Goal: Information Seeking & Learning: Learn about a topic

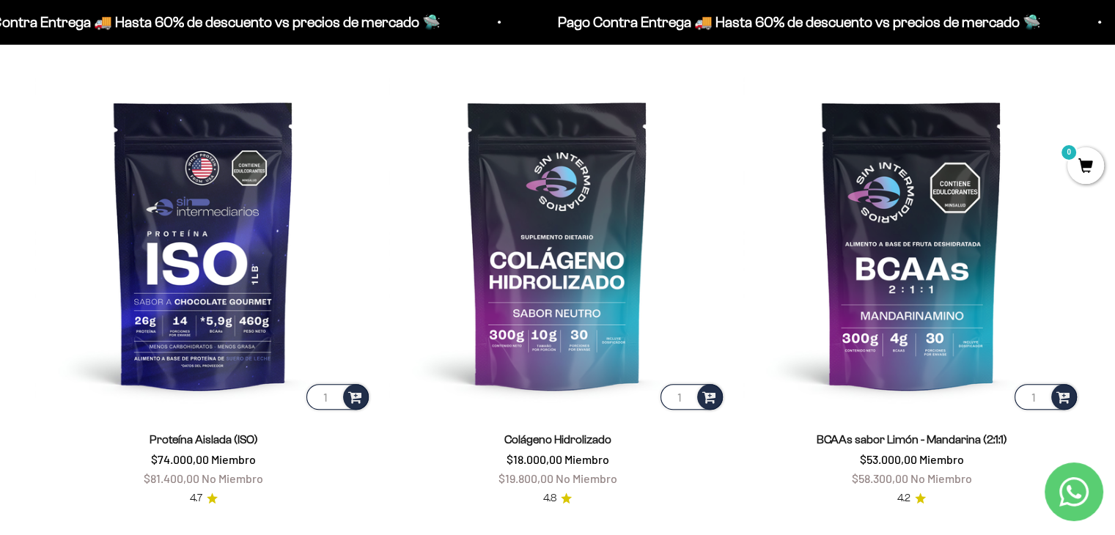
scroll to position [1173, 0]
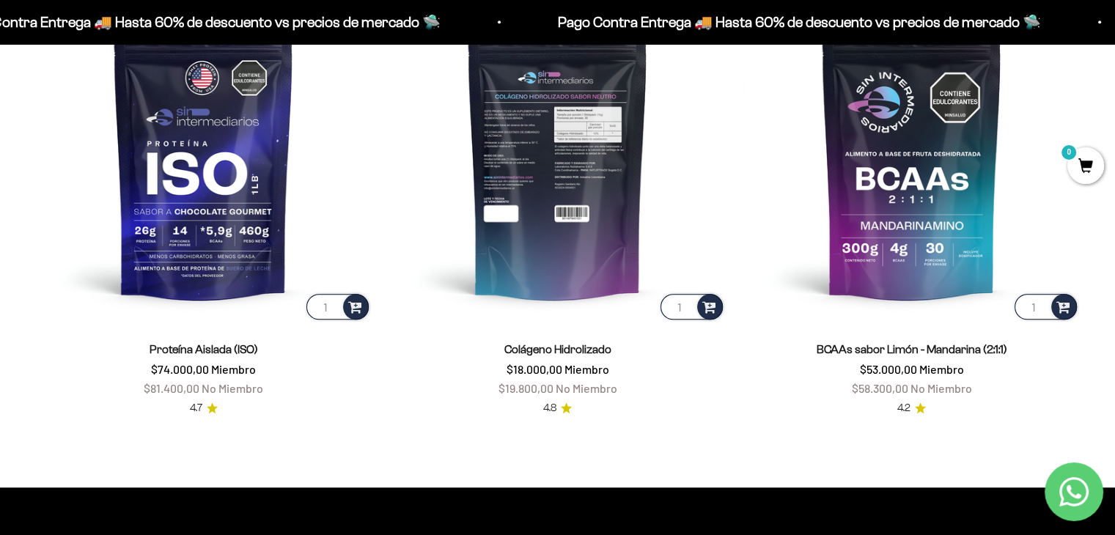
click at [540, 253] on img at bounding box center [557, 154] width 337 height 337
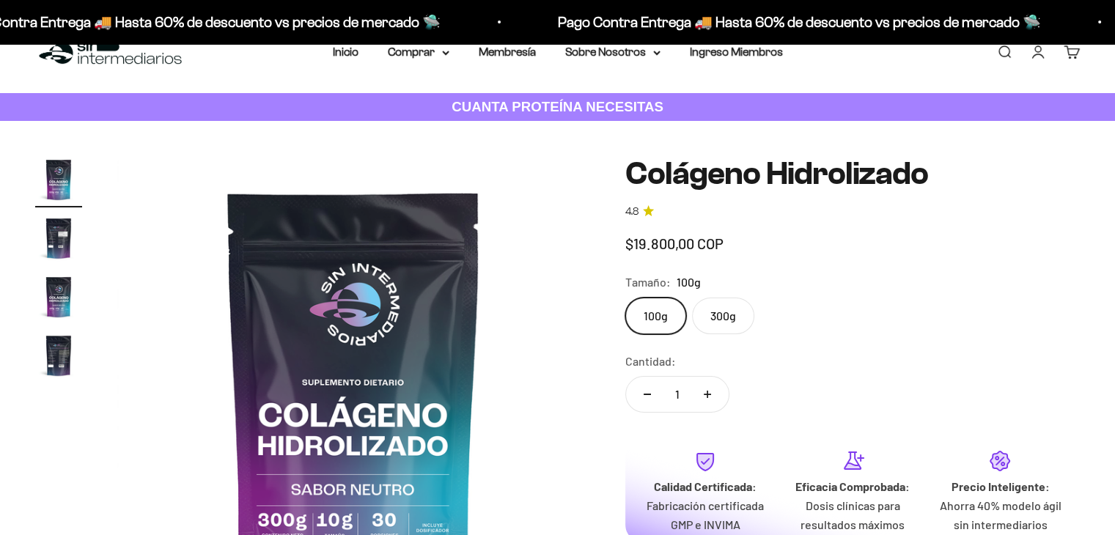
scroll to position [73, 0]
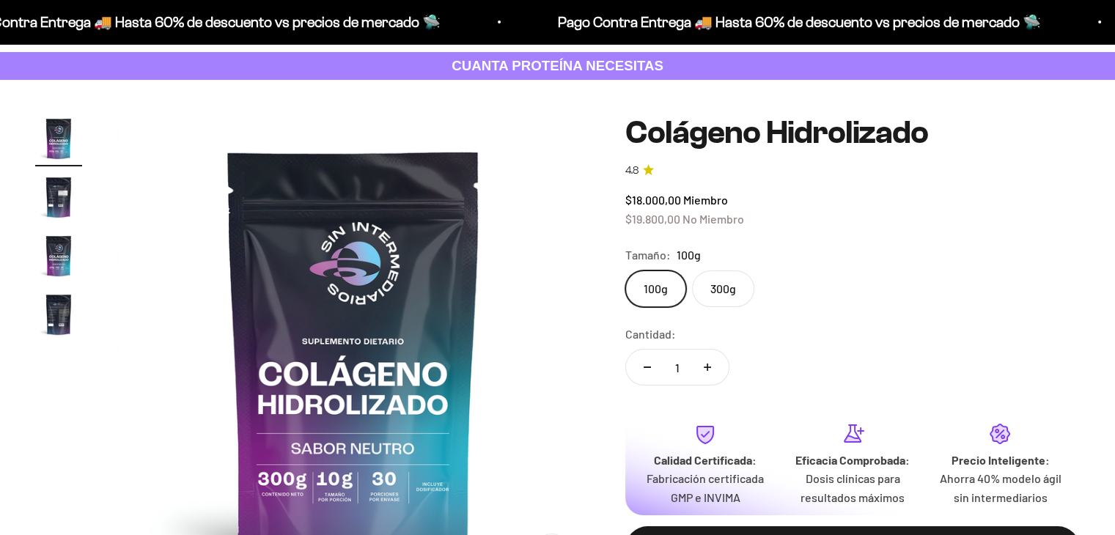
click at [56, 190] on img "Ir al artículo 2" at bounding box center [58, 197] width 47 height 47
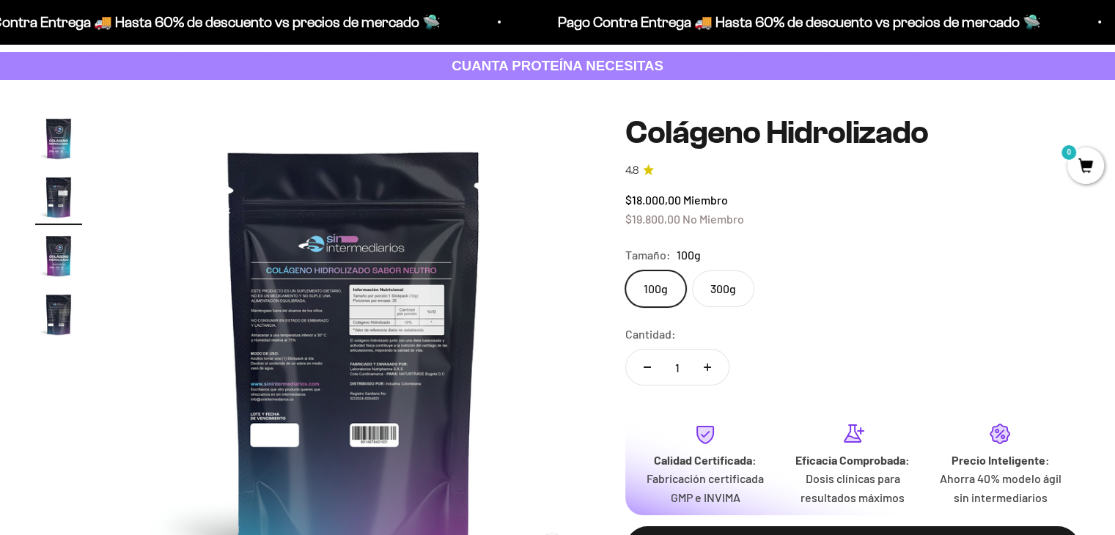
click at [48, 248] on img "Ir al artículo 3" at bounding box center [58, 255] width 47 height 47
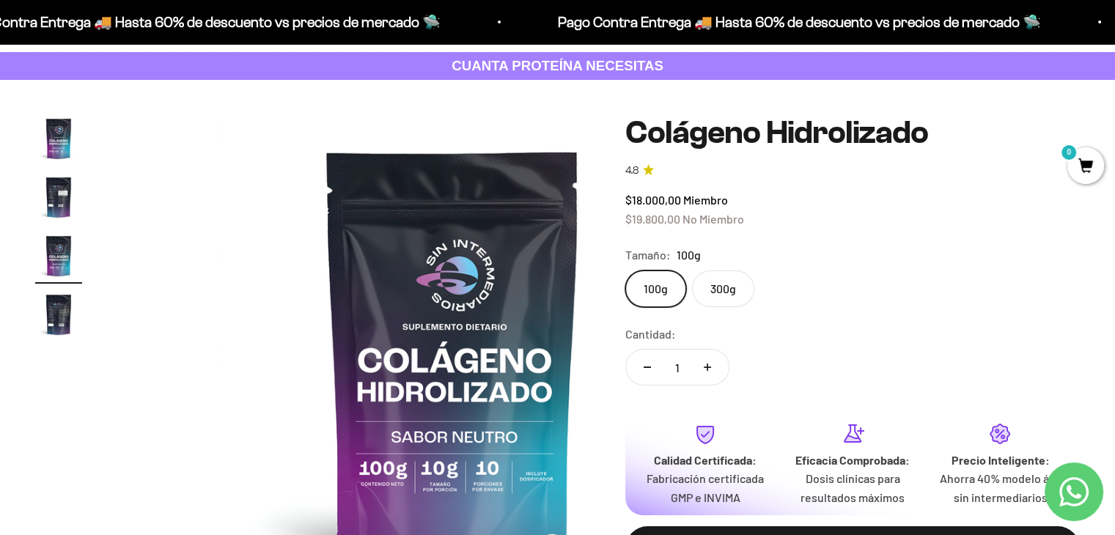
scroll to position [0, 981]
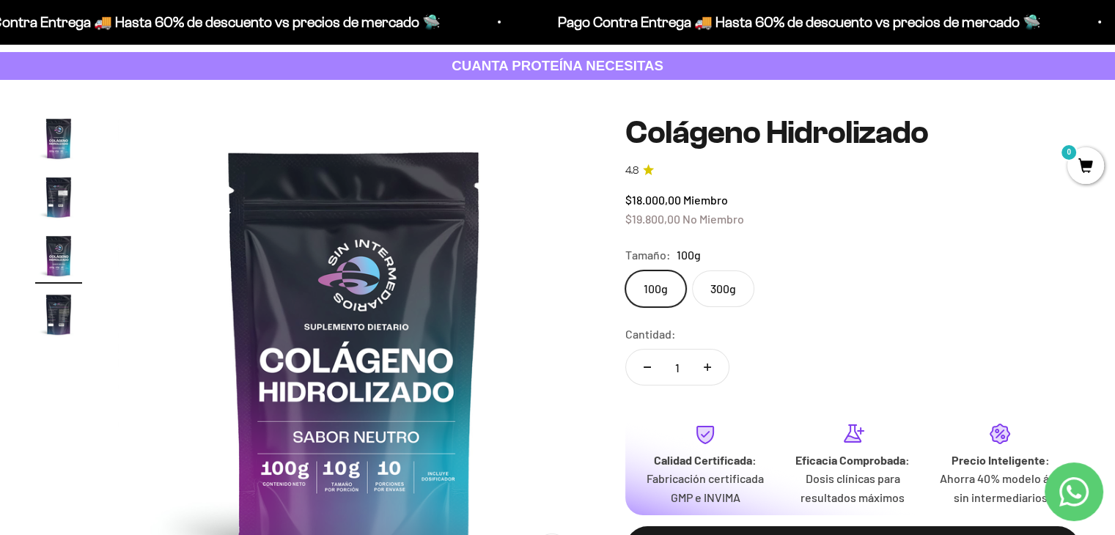
click at [66, 309] on img "Ir al artículo 4" at bounding box center [58, 314] width 47 height 47
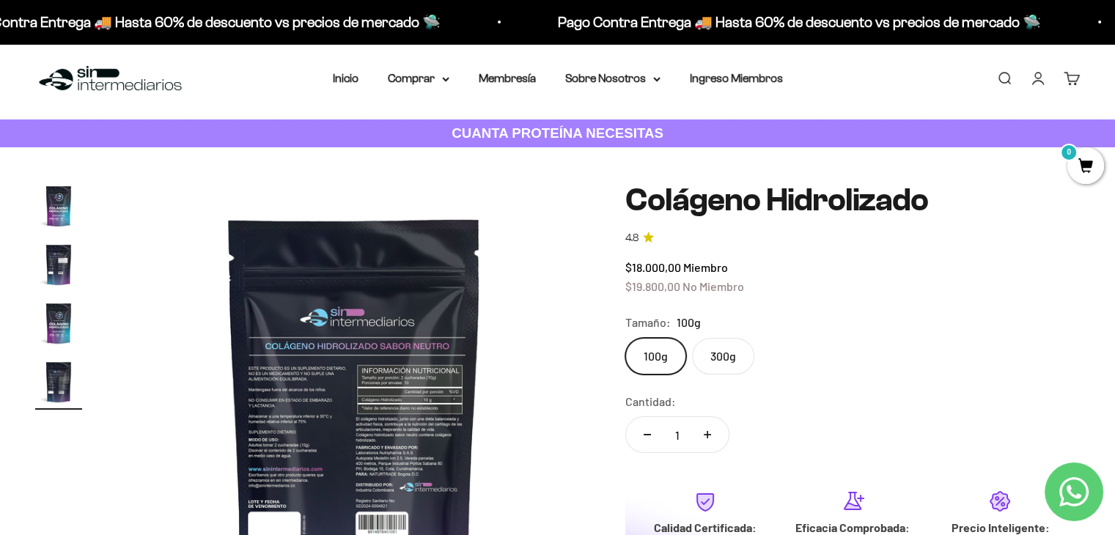
scroll to position [0, 0]
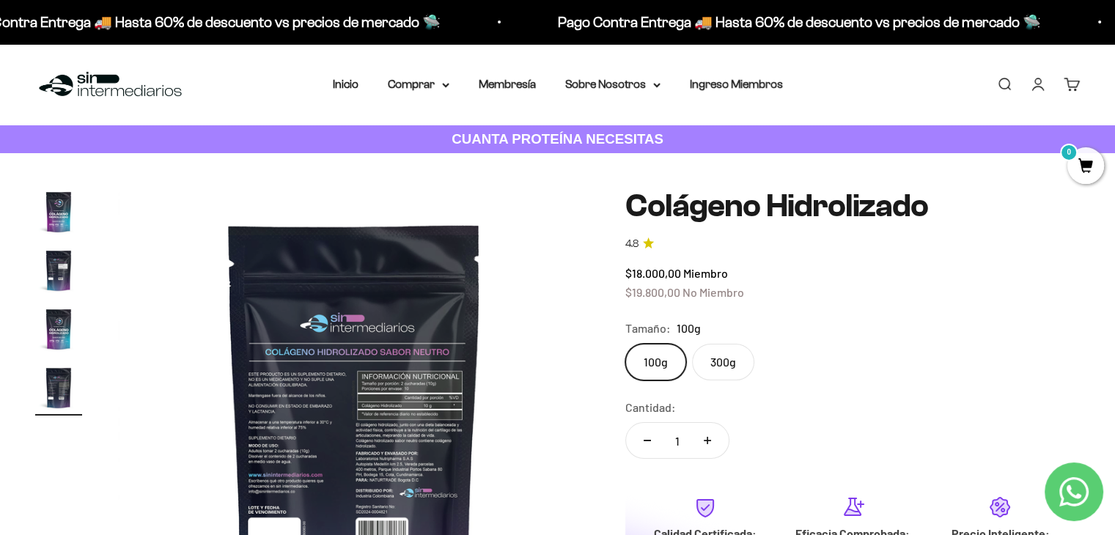
click at [44, 201] on img "Ir al artículo 1" at bounding box center [58, 211] width 47 height 47
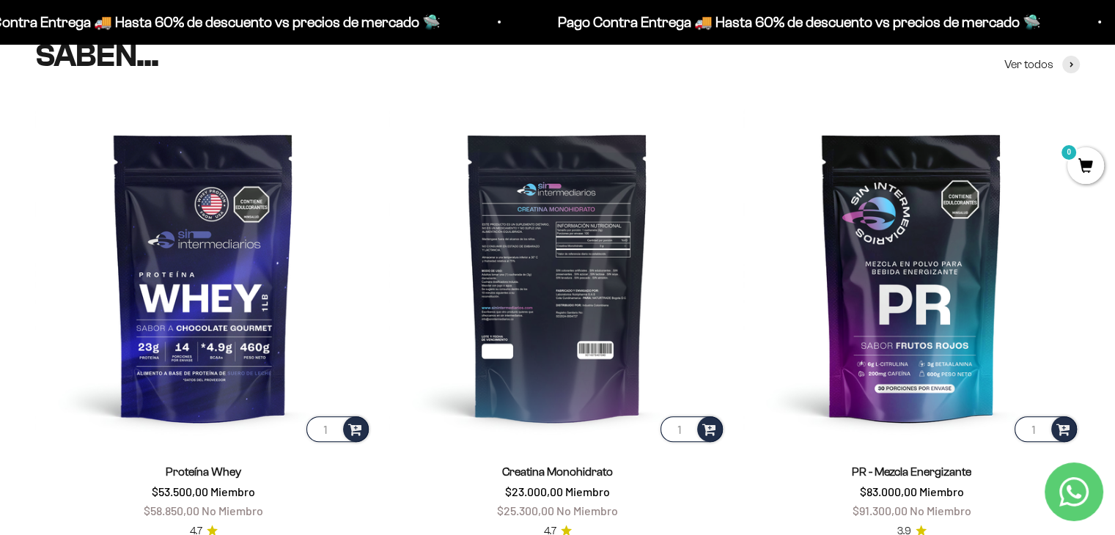
scroll to position [587, 0]
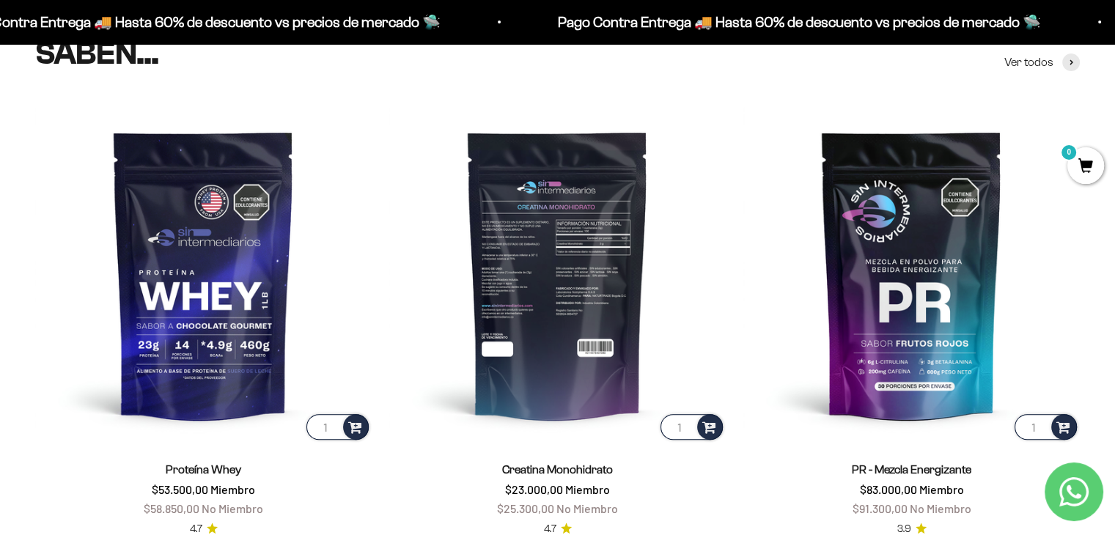
click at [558, 297] on img at bounding box center [557, 274] width 337 height 337
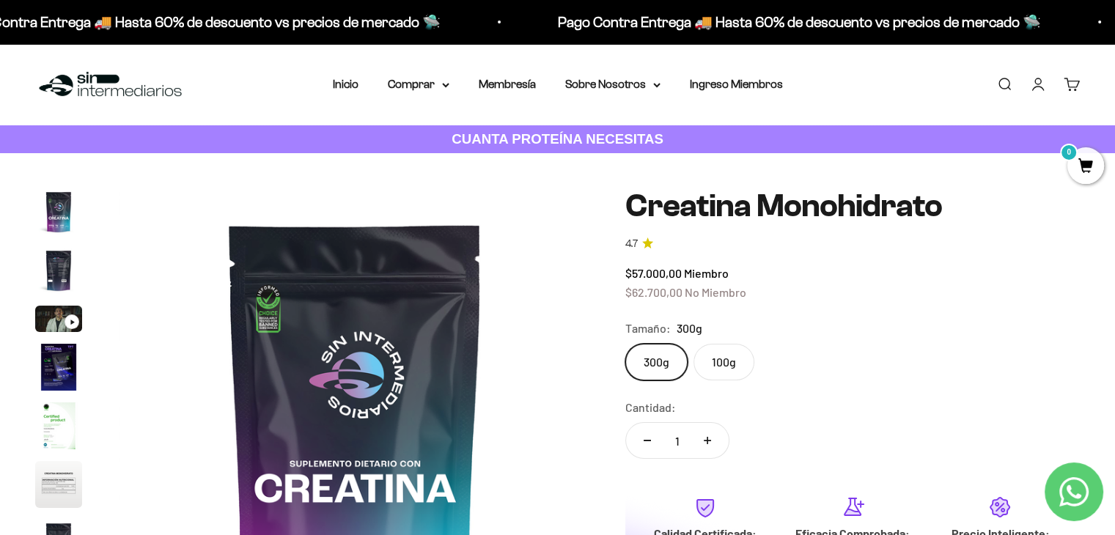
click at [51, 207] on img "Ir al artículo 1" at bounding box center [58, 211] width 47 height 47
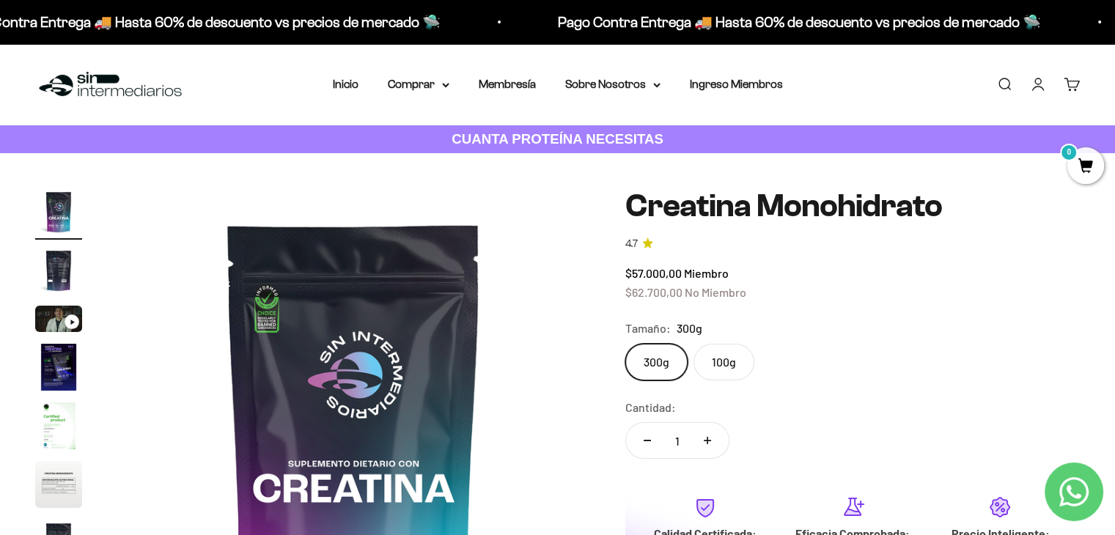
click at [51, 262] on img "Ir al artículo 2" at bounding box center [58, 270] width 47 height 47
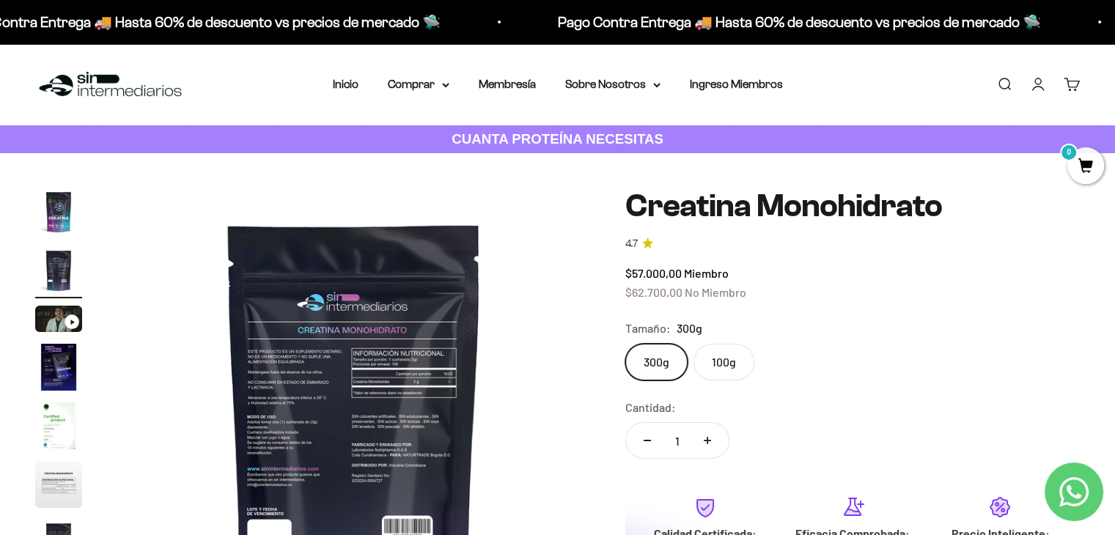
click at [62, 367] on img "Ir al artículo 4" at bounding box center [58, 367] width 47 height 47
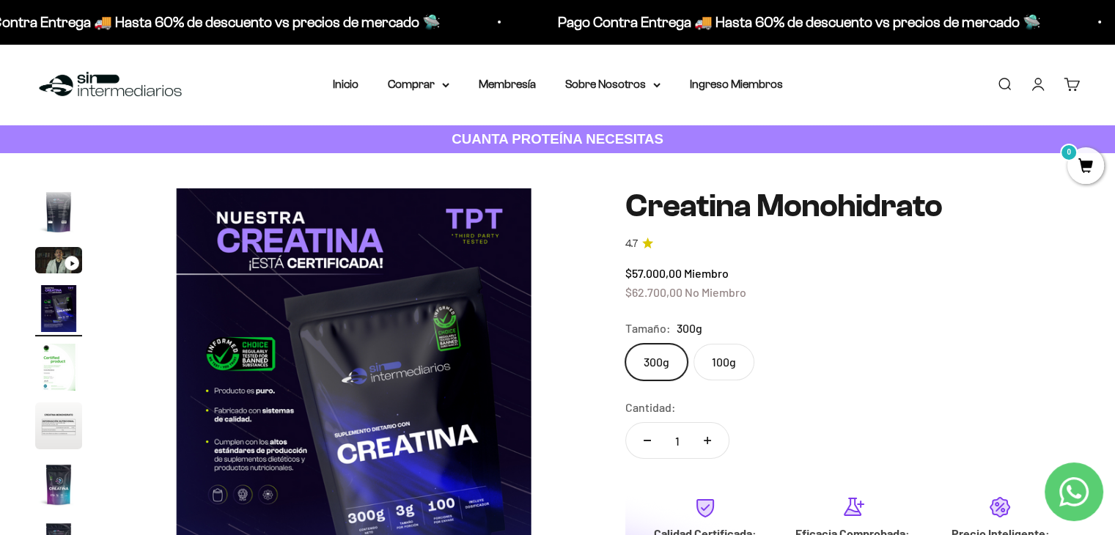
scroll to position [59, 0]
click at [57, 372] on img "Ir al artículo 5" at bounding box center [58, 366] width 47 height 47
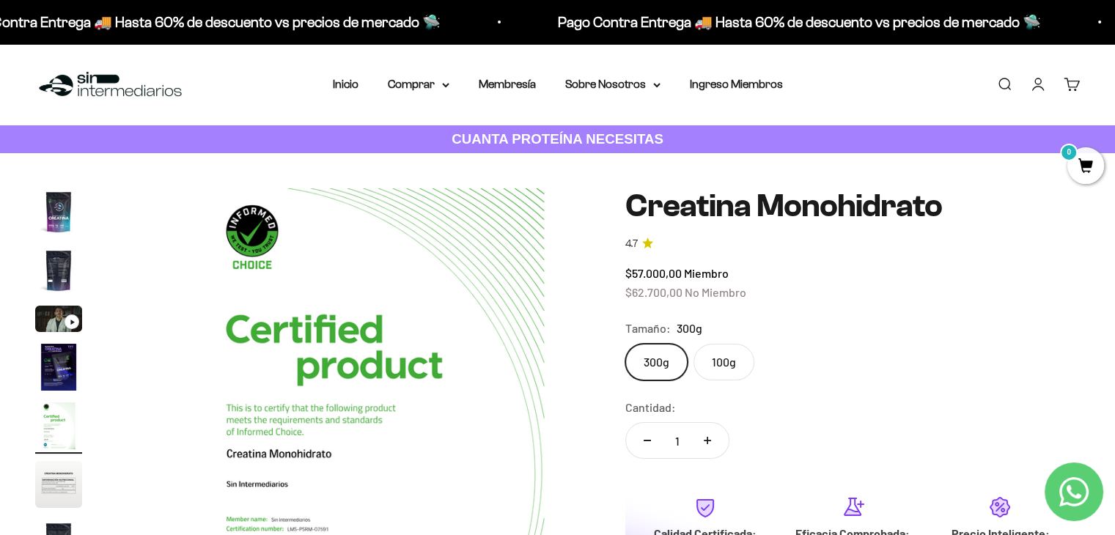
scroll to position [0, 1962]
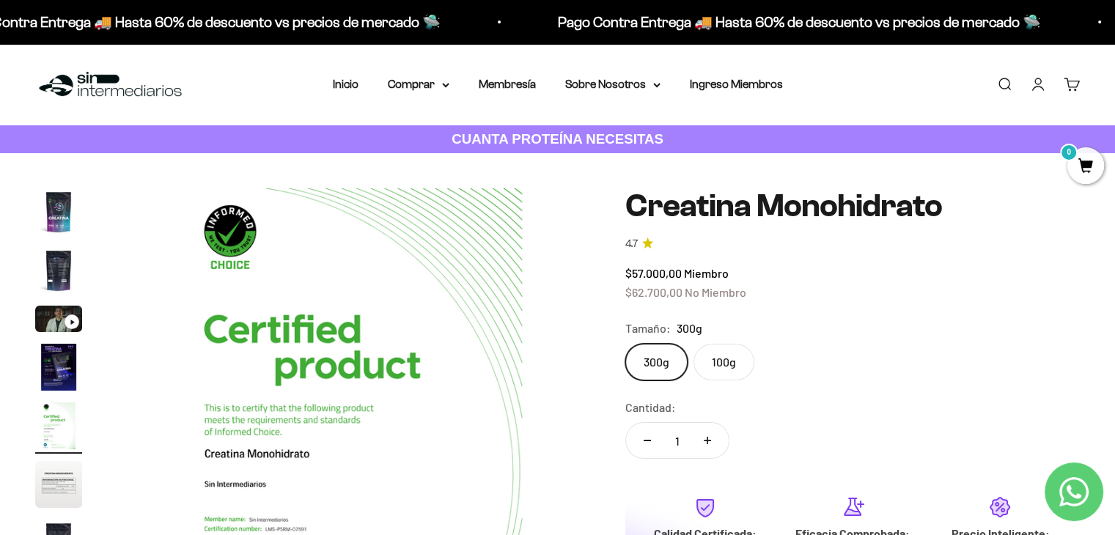
click at [50, 431] on img "Ir al artículo 5" at bounding box center [58, 426] width 47 height 47
click at [455, 0] on div "Pago Contra Entrega 🚚 Hasta 60% de descuento vs precios de mercado 🛸 Pago Contr…" at bounding box center [557, 22] width 1115 height 44
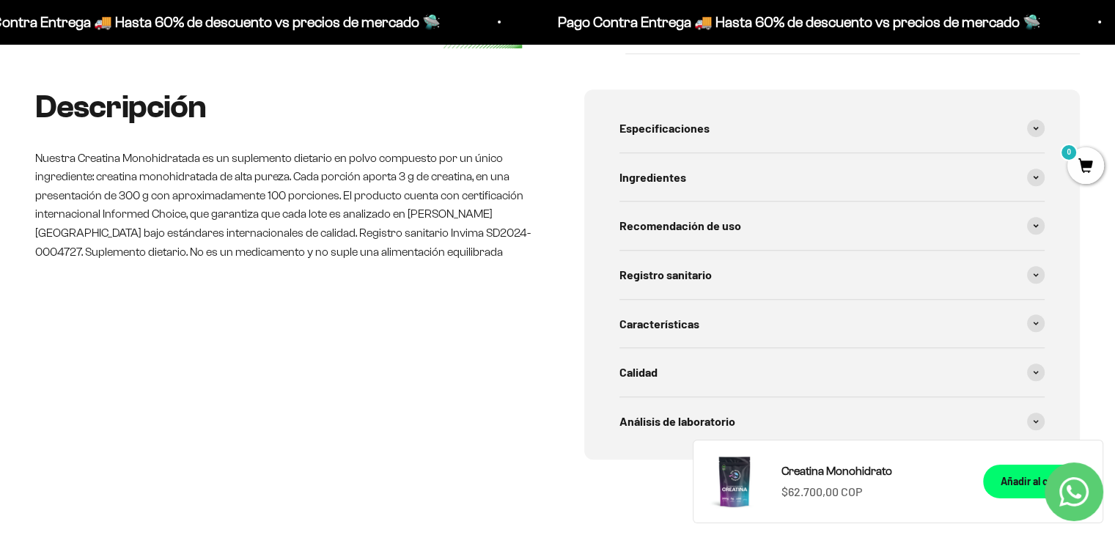
scroll to position [587, 0]
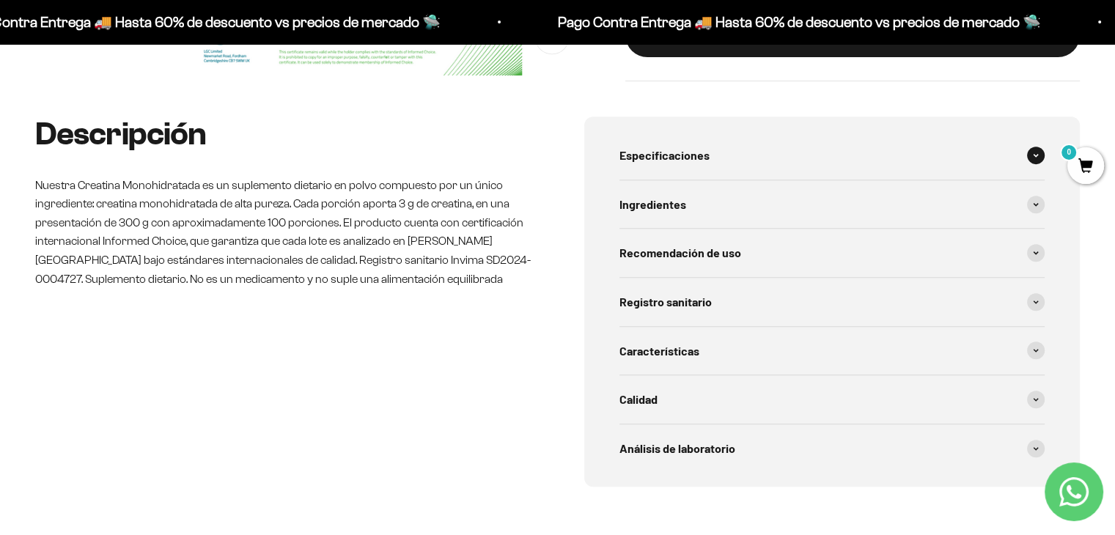
click at [808, 165] on div "Especificaciones" at bounding box center [833, 155] width 426 height 48
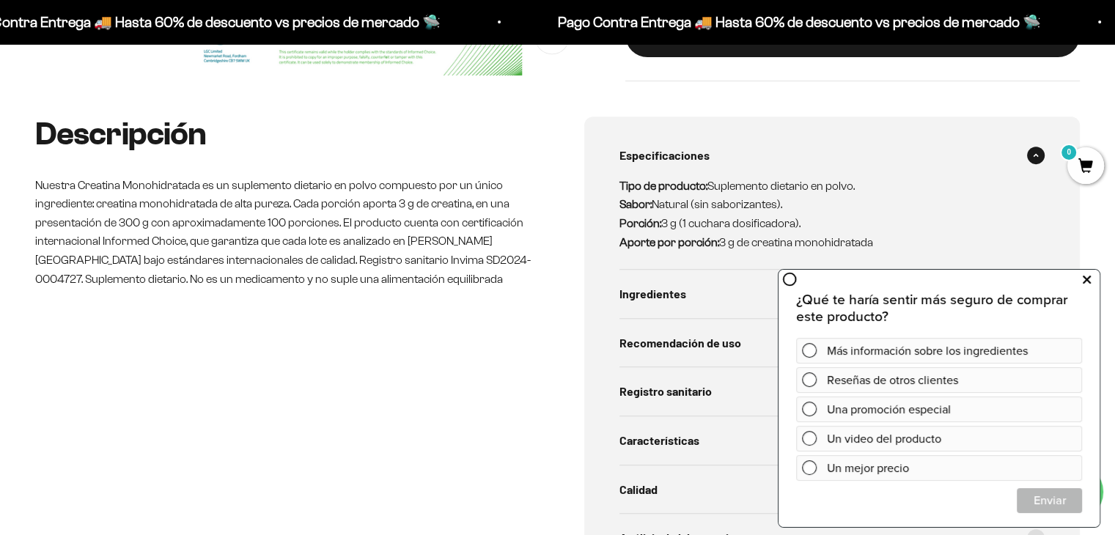
click at [1093, 279] on button at bounding box center [1087, 279] width 26 height 23
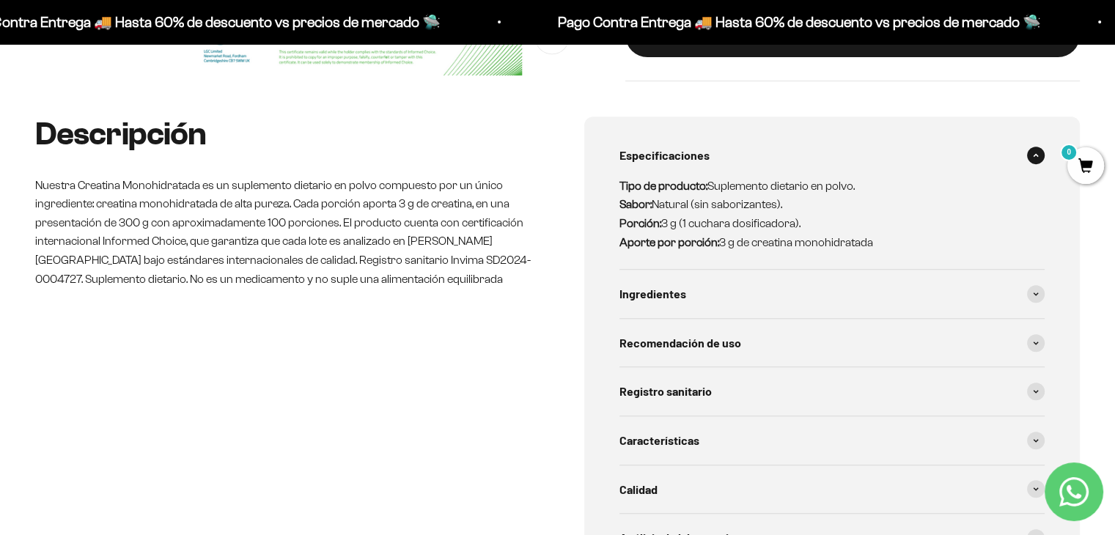
scroll to position [660, 0]
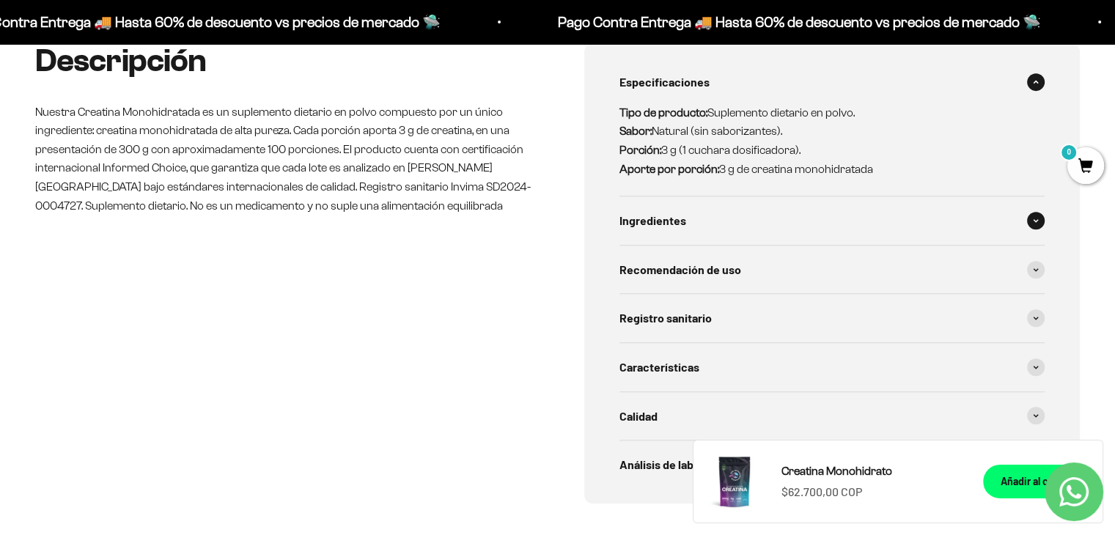
click at [702, 206] on div "Ingredientes" at bounding box center [833, 221] width 426 height 48
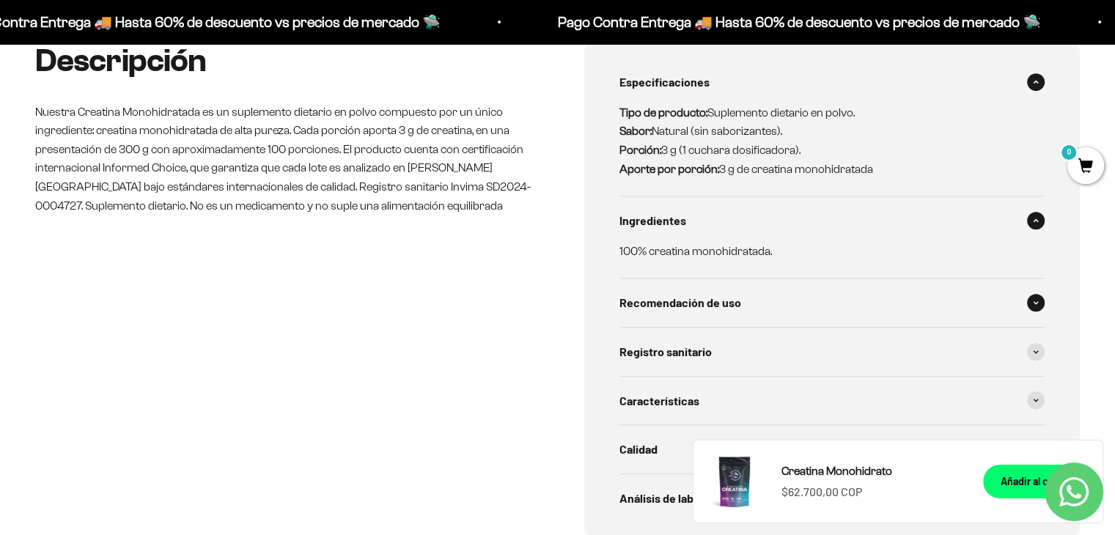
click at [766, 293] on div "Recomendación de uso" at bounding box center [833, 303] width 426 height 48
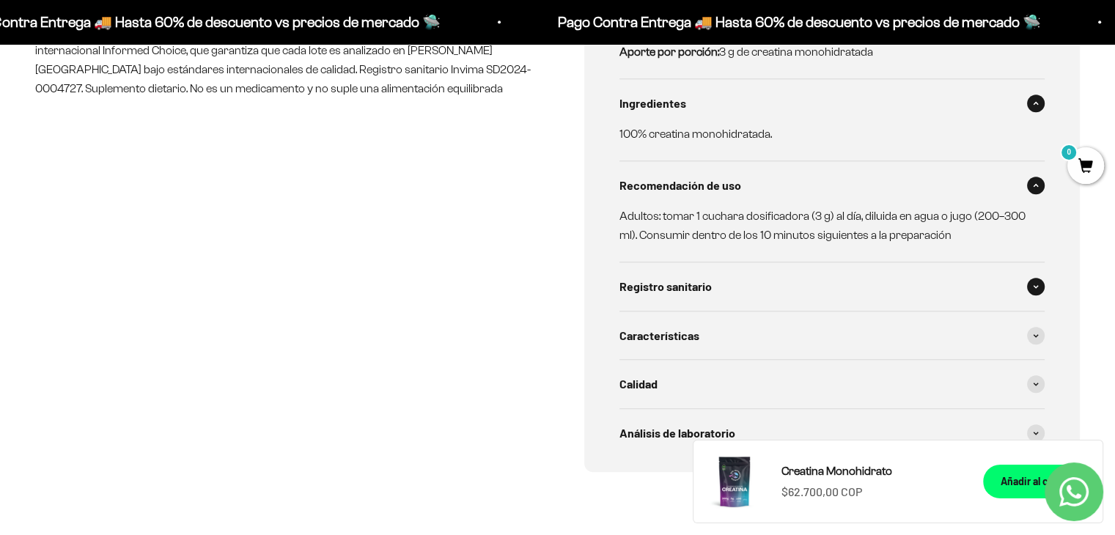
scroll to position [807, 0]
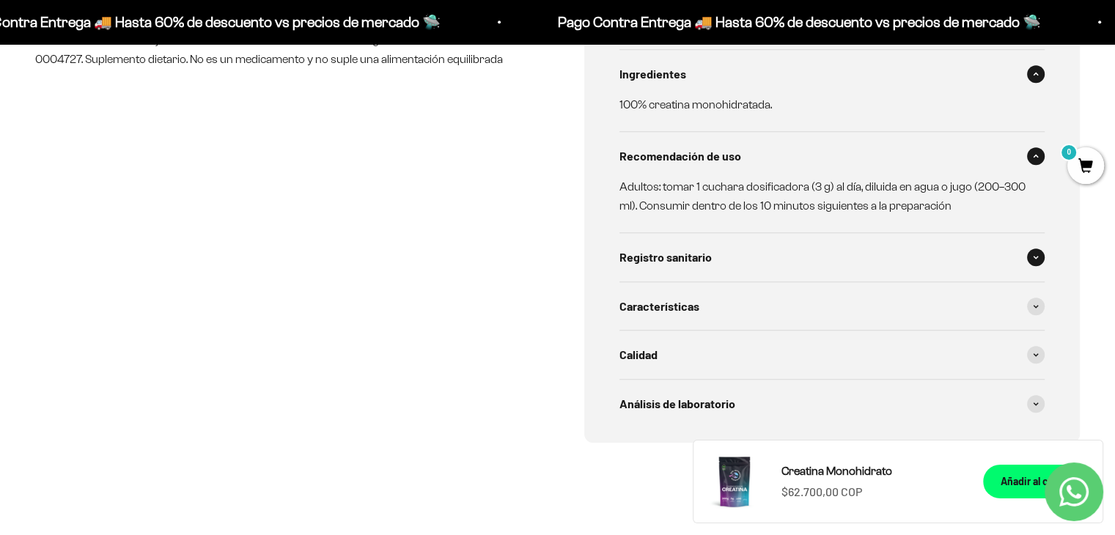
click at [770, 271] on div "Registro sanitario" at bounding box center [833, 257] width 426 height 48
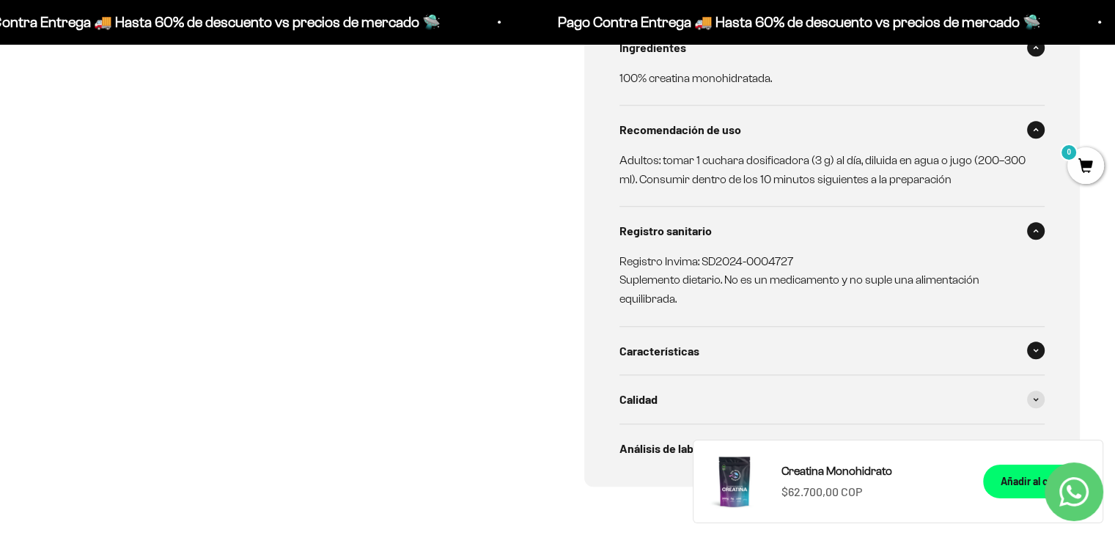
scroll to position [880, 0]
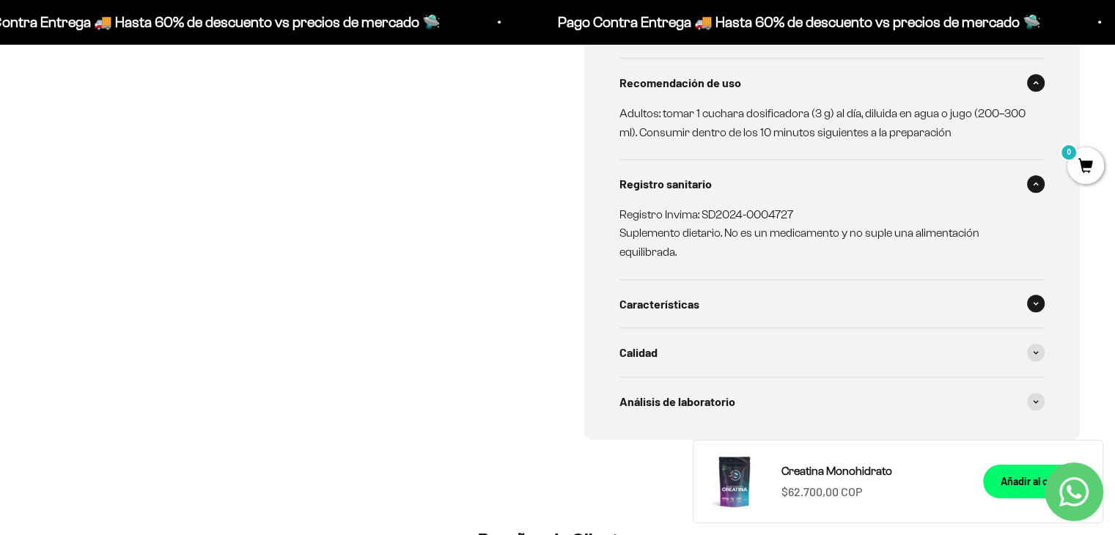
click at [701, 304] on div "Características" at bounding box center [833, 304] width 426 height 48
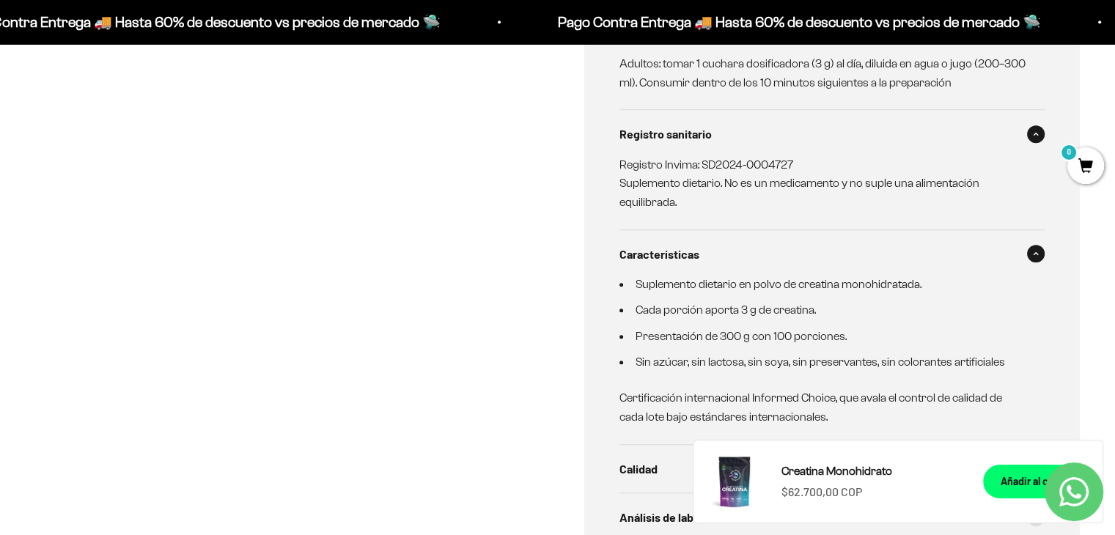
scroll to position [1027, 0]
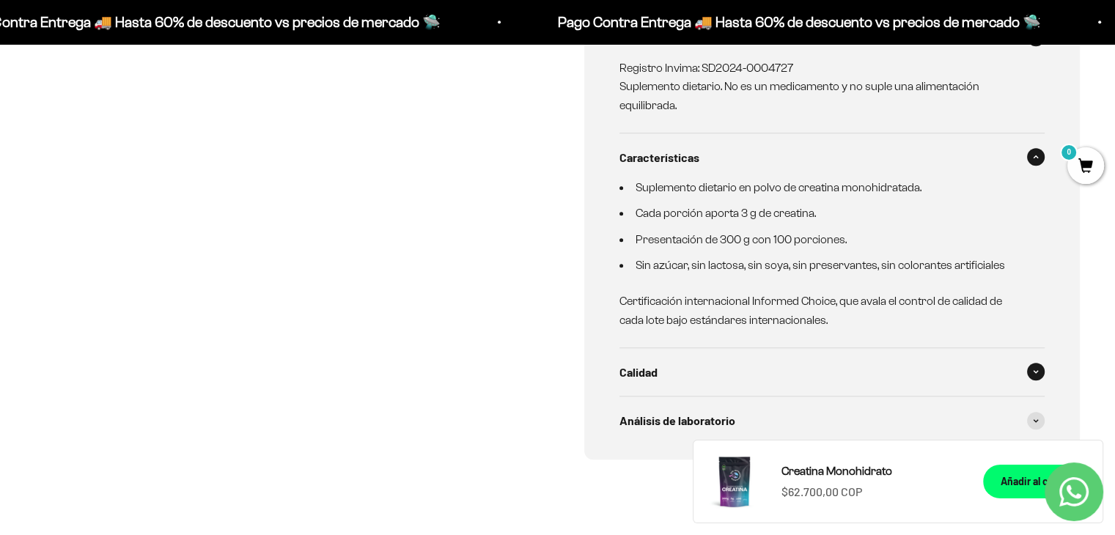
click at [703, 367] on div "Calidad" at bounding box center [833, 372] width 426 height 48
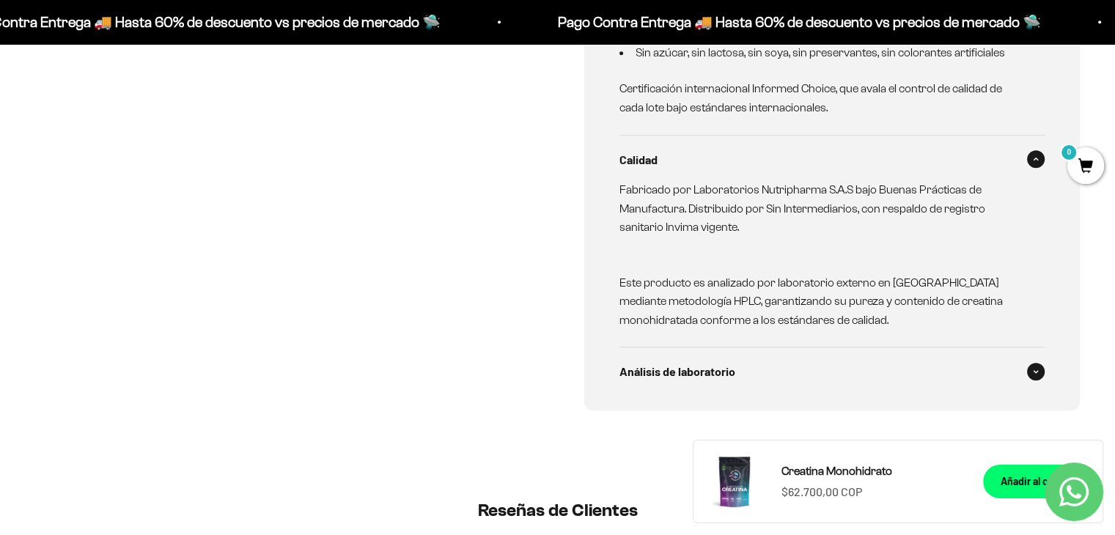
scroll to position [1247, 0]
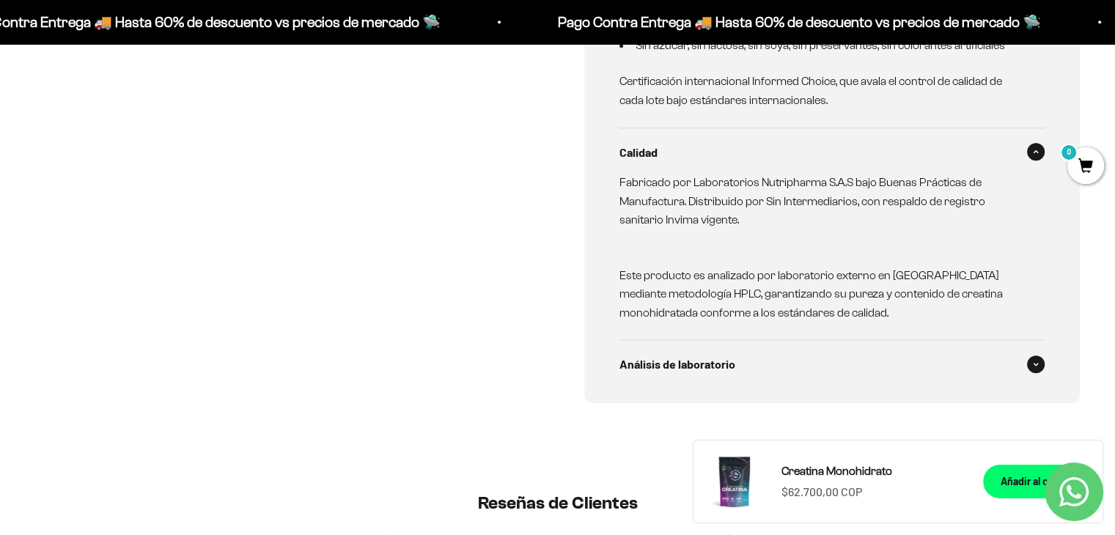
click at [763, 360] on div "Análisis de laboratorio" at bounding box center [833, 364] width 426 height 48
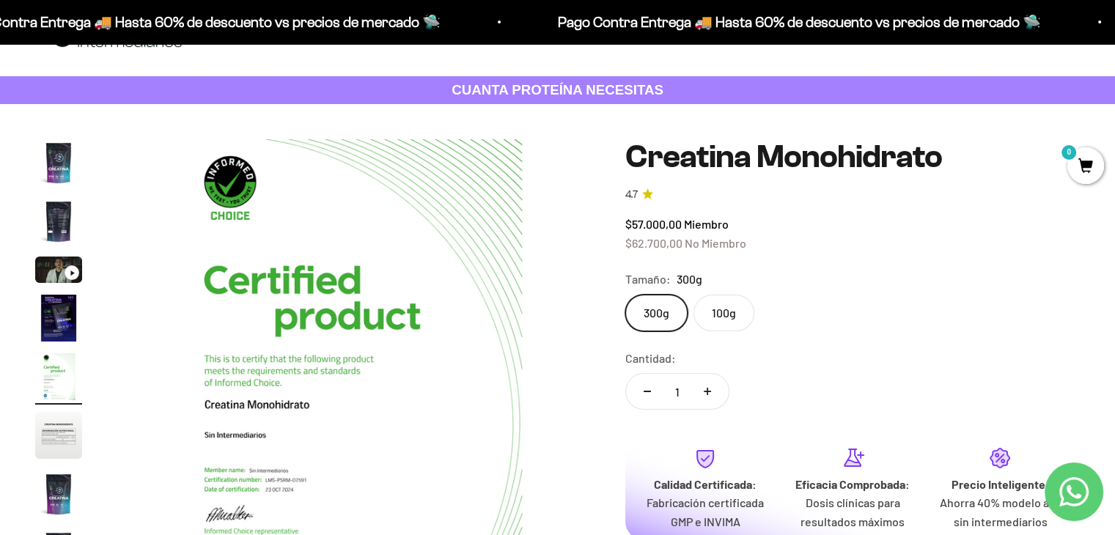
scroll to position [147, 0]
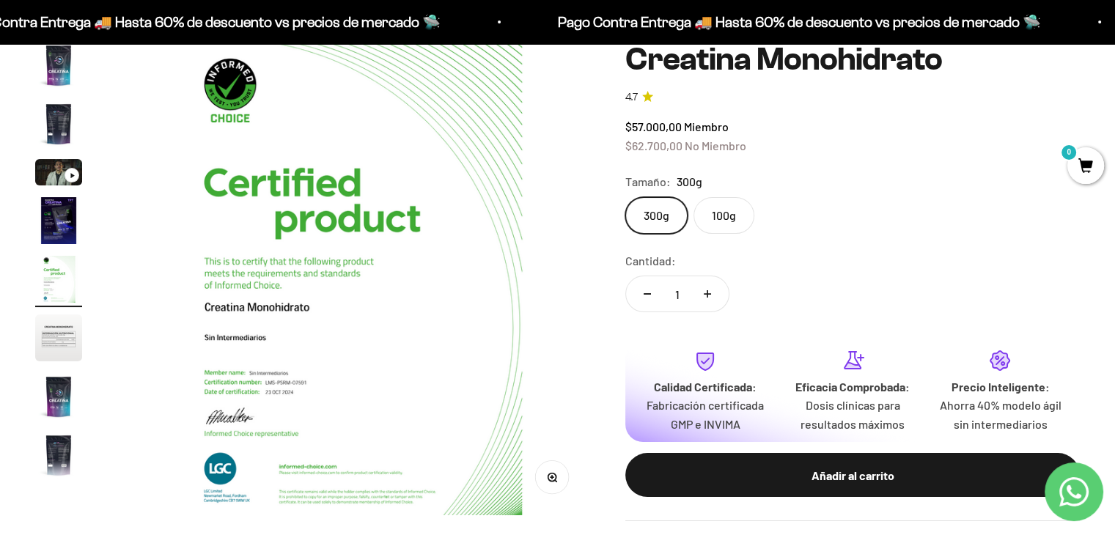
click at [739, 212] on label "100g" at bounding box center [724, 215] width 61 height 37
click at [626, 197] on input "100g" at bounding box center [625, 197] width 1 height 1
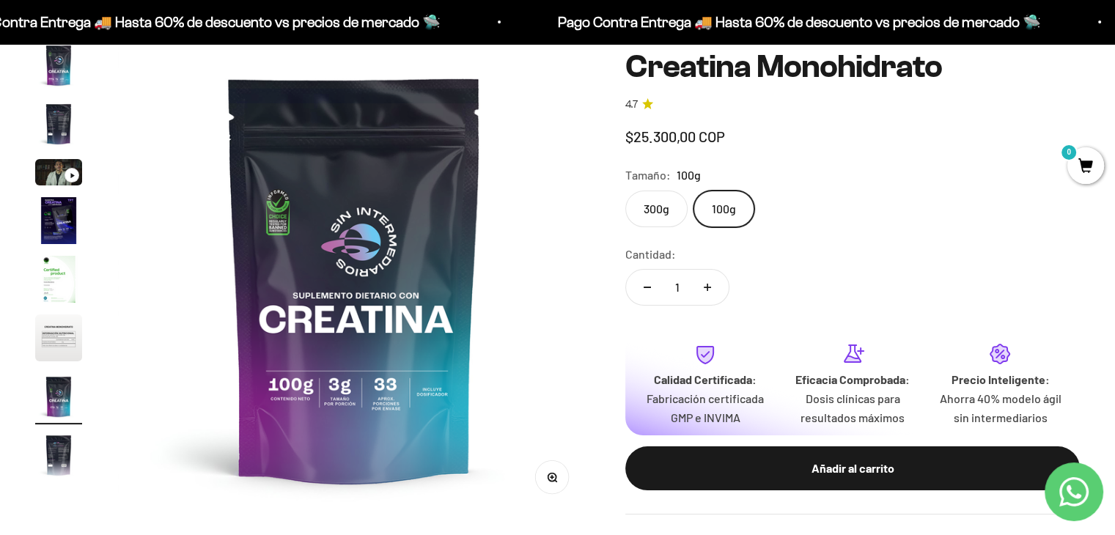
scroll to position [60, 0]
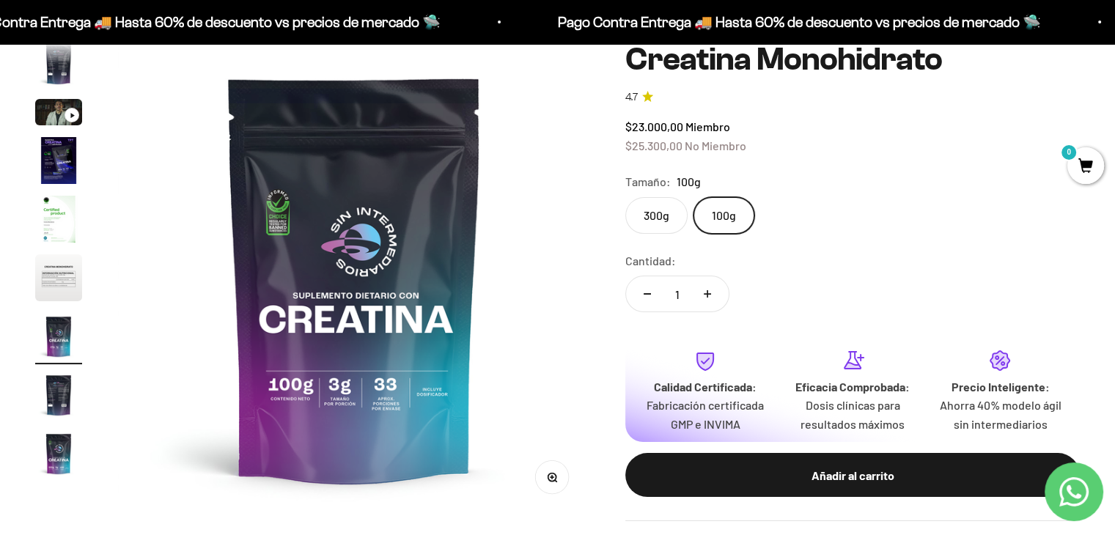
click at [663, 214] on label "300g" at bounding box center [657, 215] width 62 height 37
click at [626, 197] on input "300g" at bounding box center [625, 197] width 1 height 1
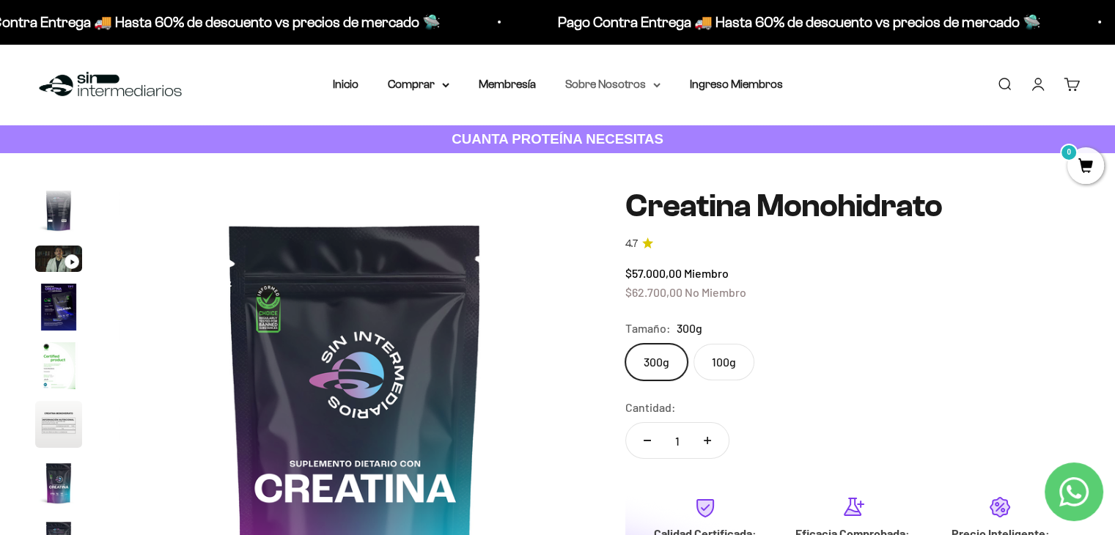
click at [642, 89] on summary "Sobre Nosotros" at bounding box center [612, 84] width 95 height 19
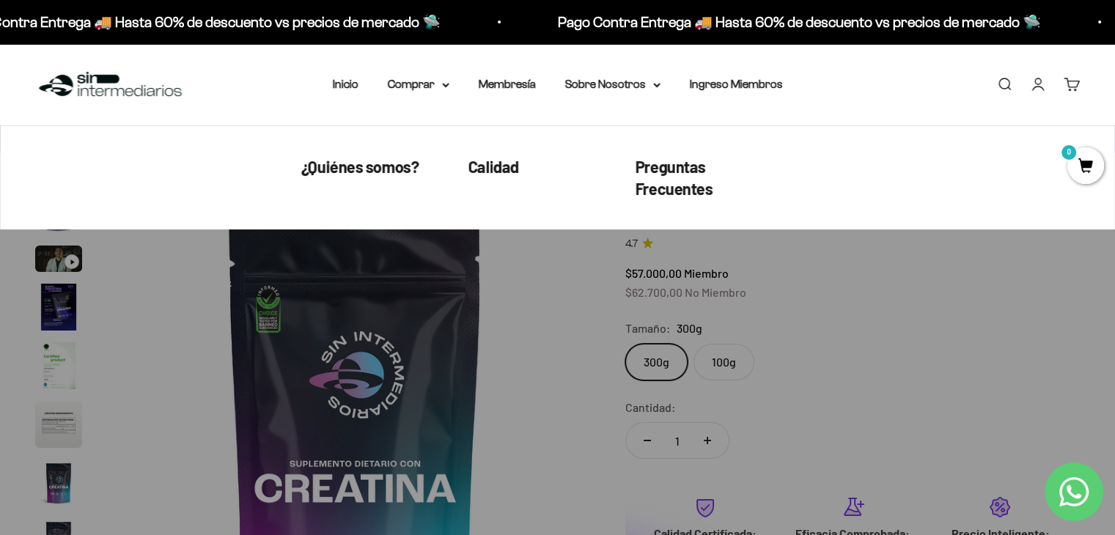
drag, startPoint x: 201, startPoint y: 253, endPoint x: 221, endPoint y: 232, distance: 28.5
click at [201, 253] on img at bounding box center [355, 424] width 473 height 473
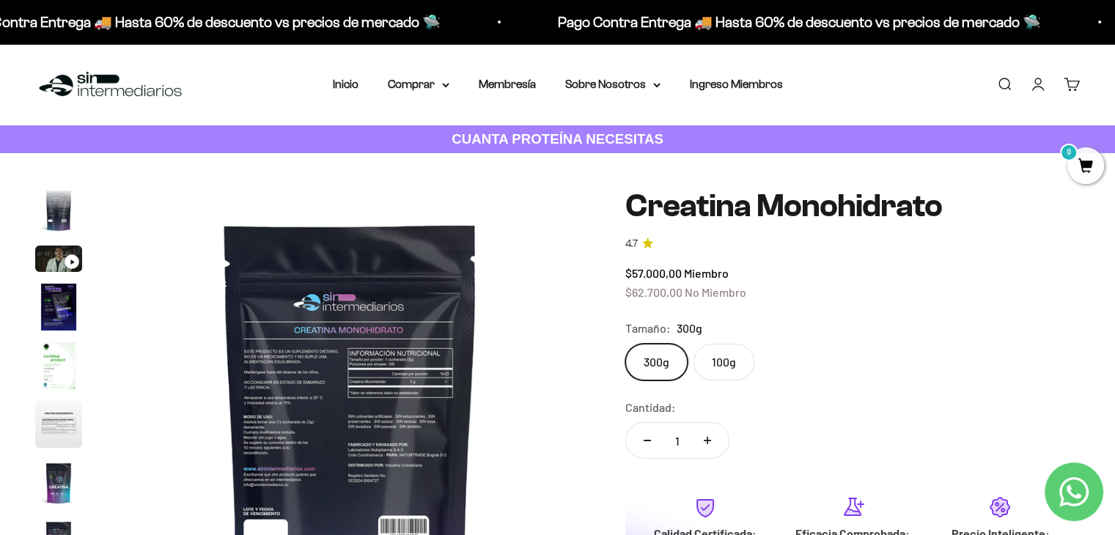
scroll to position [0, 3435]
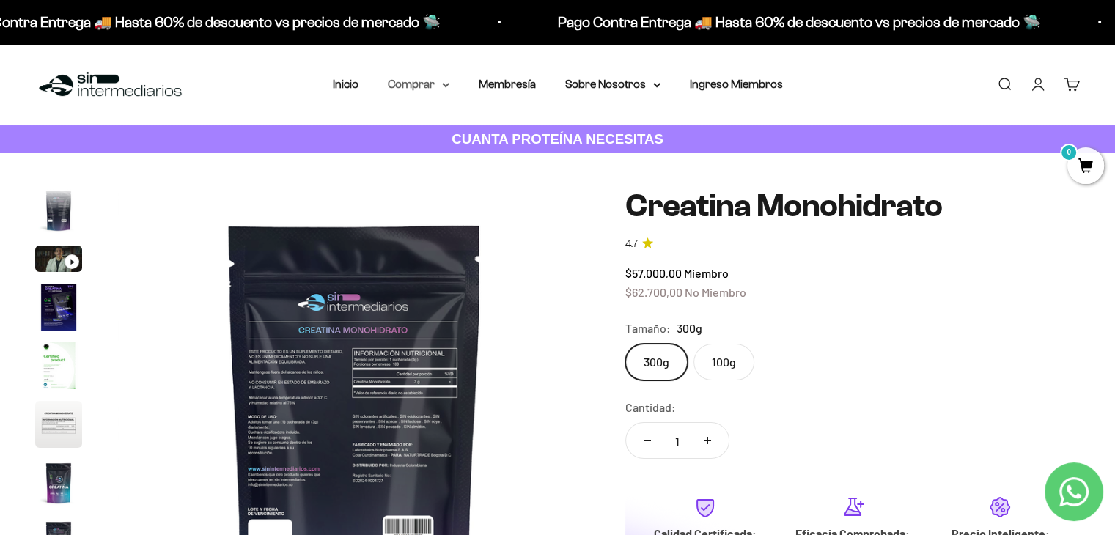
click at [422, 82] on summary "Comprar" at bounding box center [419, 84] width 62 height 19
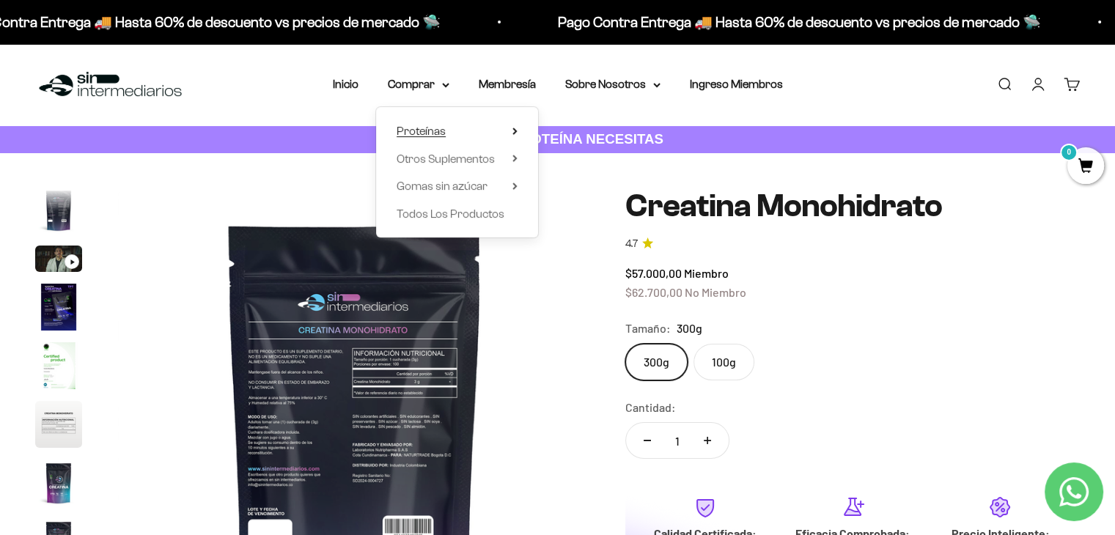
click at [452, 128] on summary "Proteínas" at bounding box center [457, 131] width 121 height 19
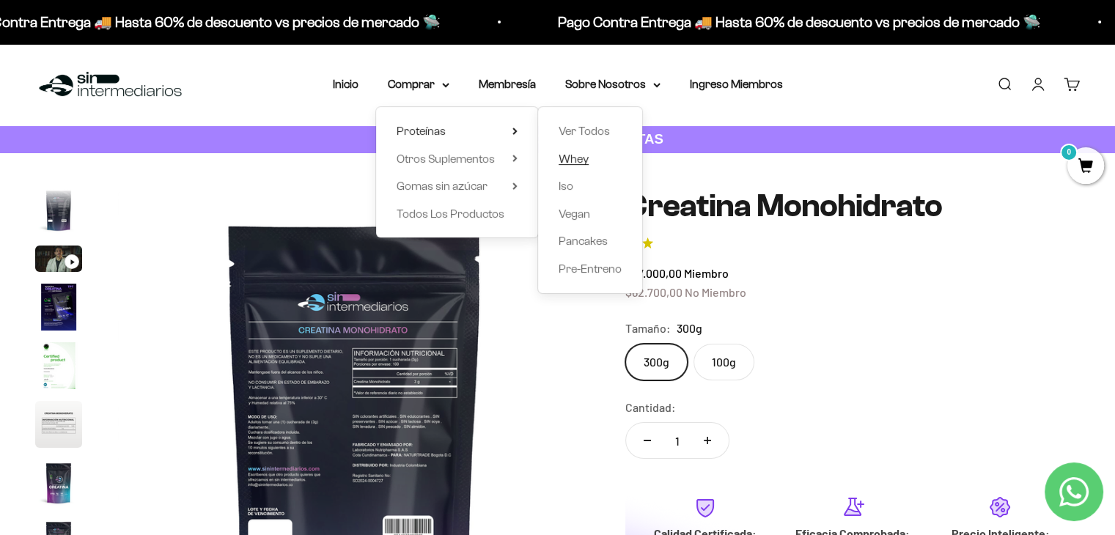
click at [582, 159] on span "Whey" at bounding box center [574, 159] width 30 height 12
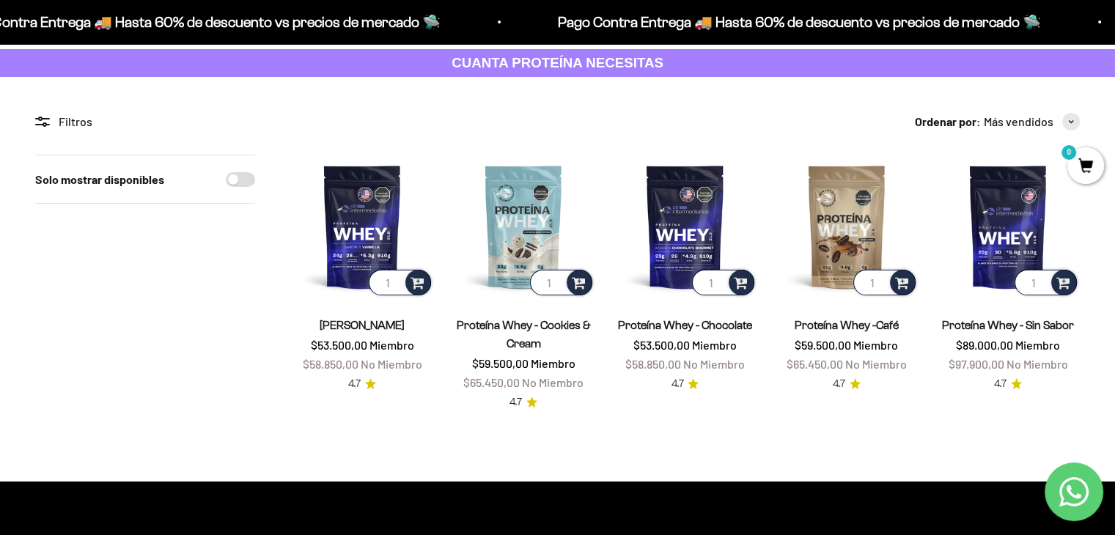
scroll to position [73, 0]
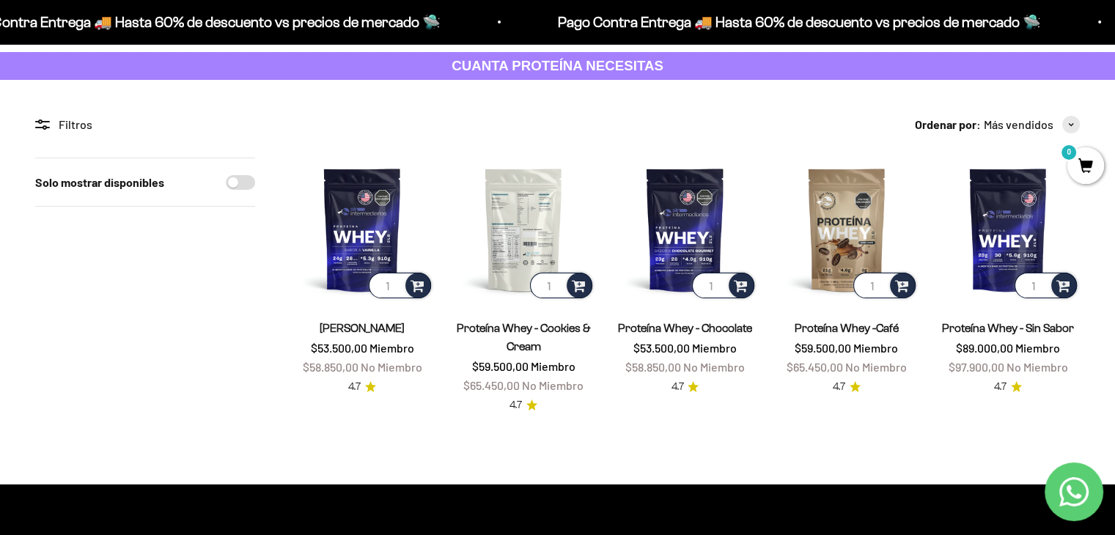
click at [537, 241] on img at bounding box center [524, 230] width 144 height 144
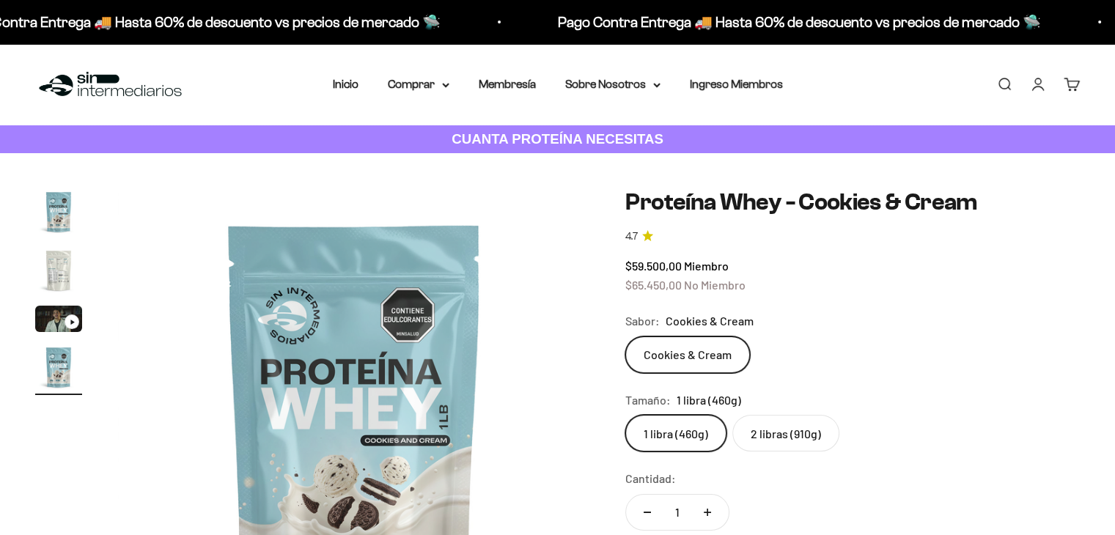
scroll to position [147, 0]
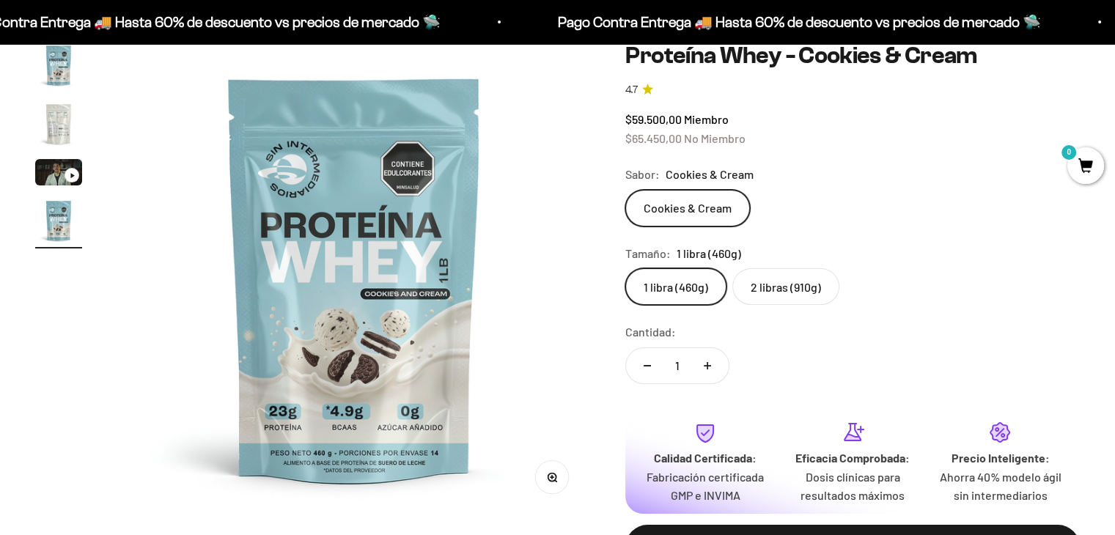
click at [56, 172] on img "Ir al artículo 3" at bounding box center [58, 172] width 47 height 26
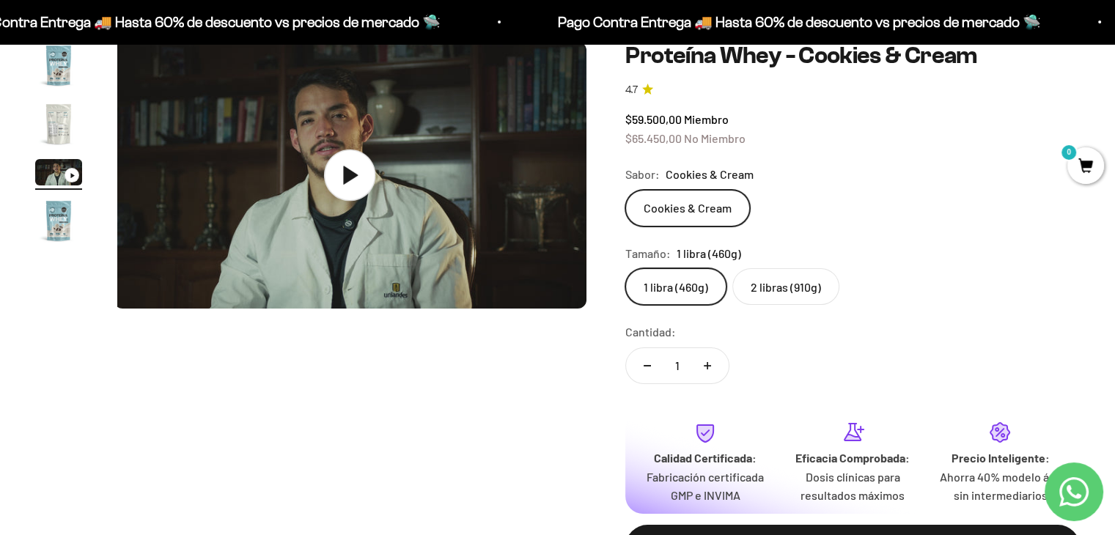
scroll to position [0, 981]
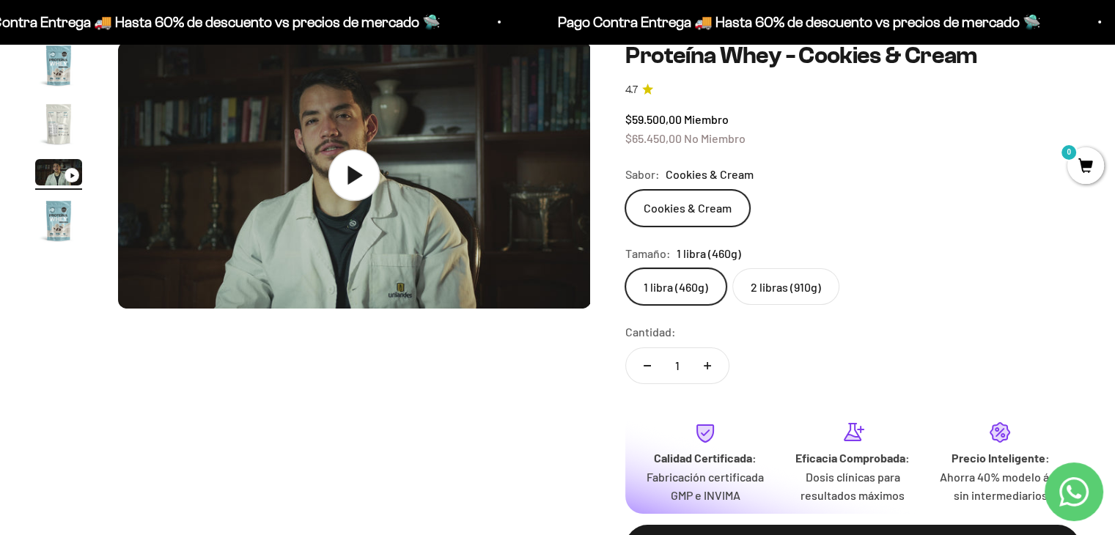
click at [348, 171] on icon at bounding box center [355, 175] width 15 height 18
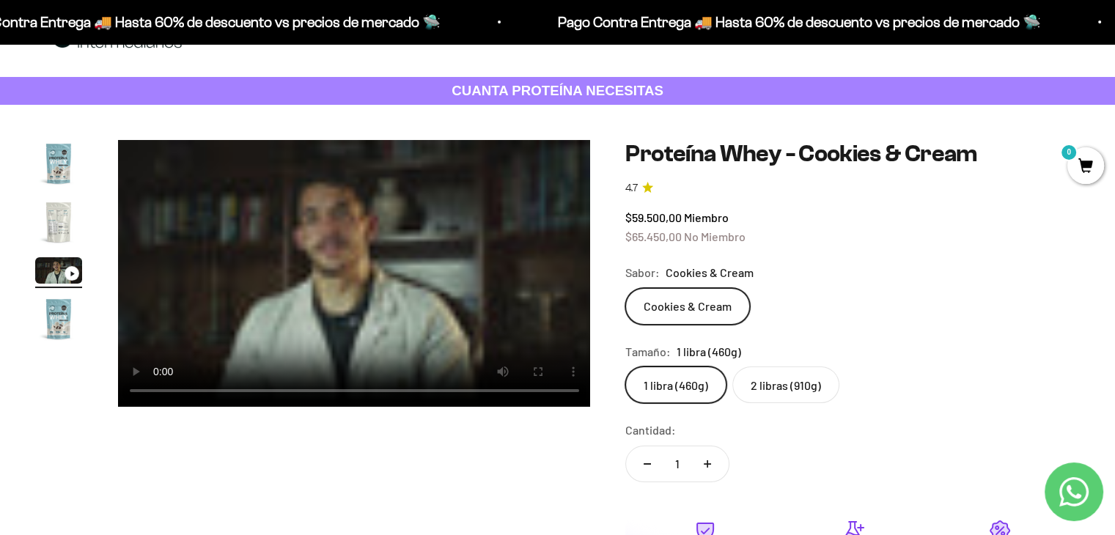
scroll to position [73, 0]
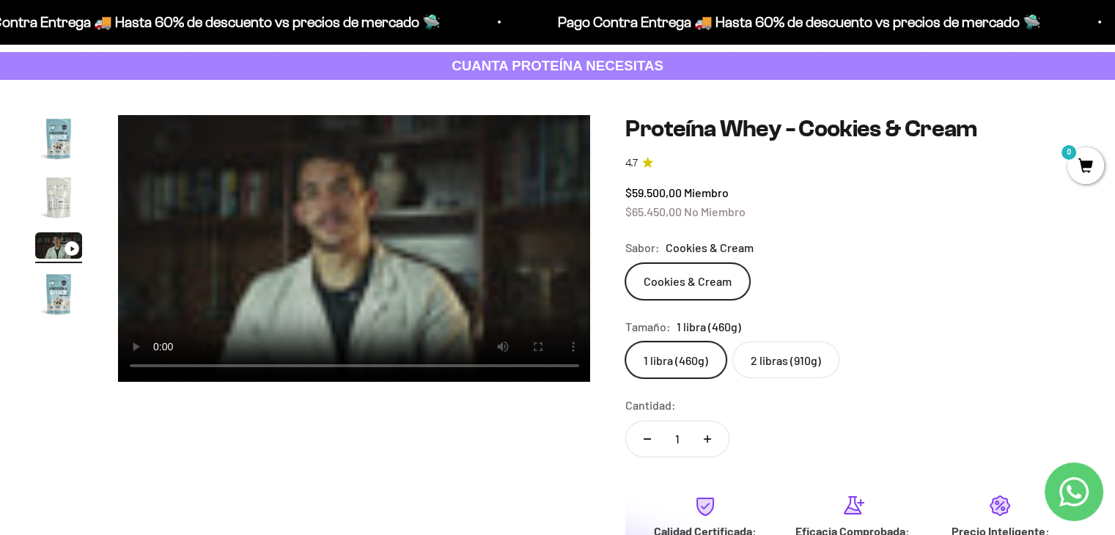
click at [776, 362] on label "2 libras (910g)" at bounding box center [786, 360] width 107 height 37
click at [626, 342] on input "2 libras (910g)" at bounding box center [625, 341] width 1 height 1
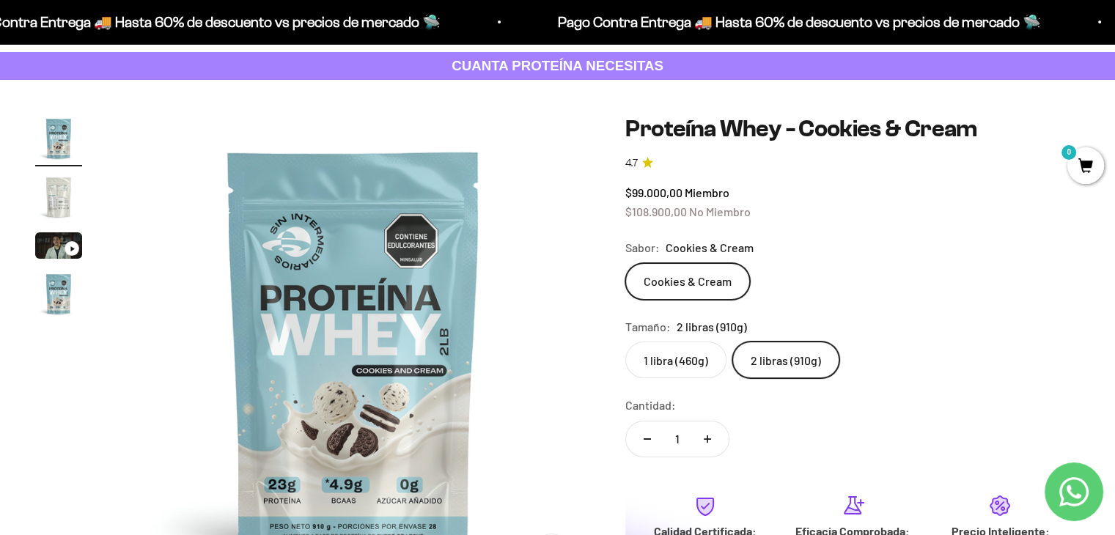
click at [73, 248] on icon "Ir al artículo 3" at bounding box center [72, 248] width 4 height 5
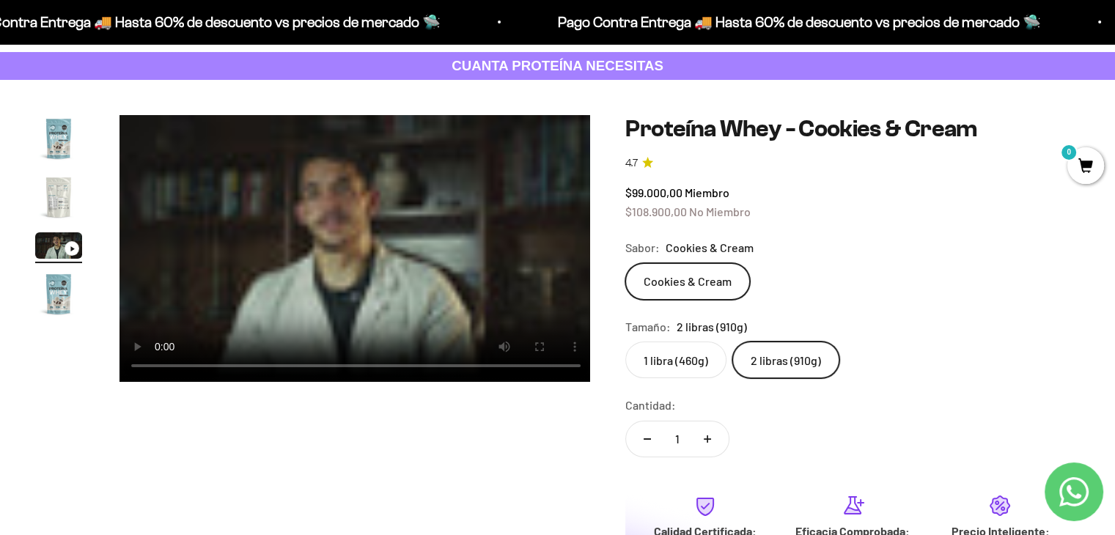
scroll to position [0, 981]
click at [307, 301] on video "Proteína Whey - Cookies & Cream" at bounding box center [354, 248] width 473 height 267
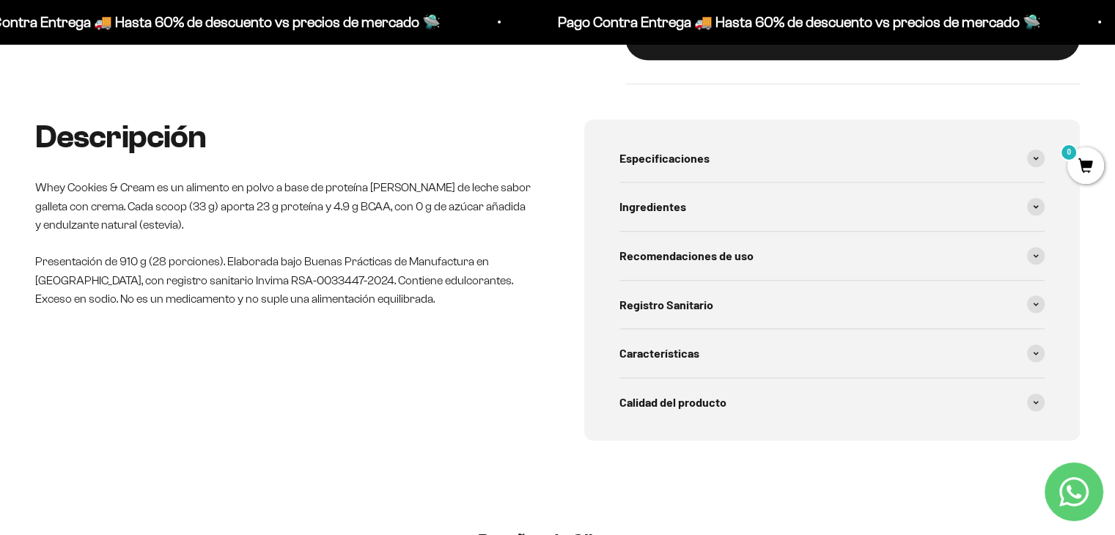
scroll to position [733, 0]
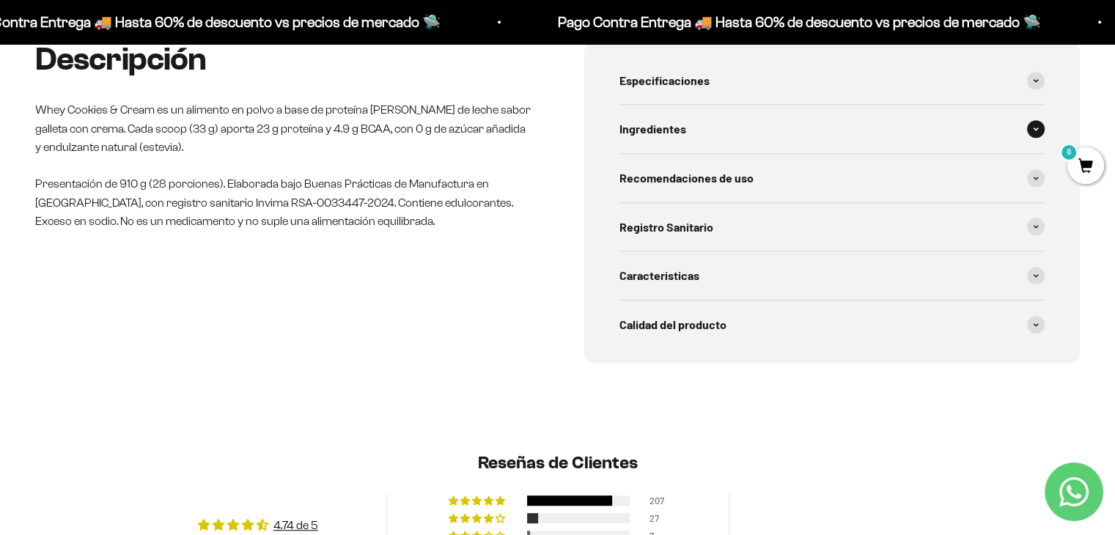
click at [777, 122] on div "Ingredientes" at bounding box center [833, 129] width 426 height 48
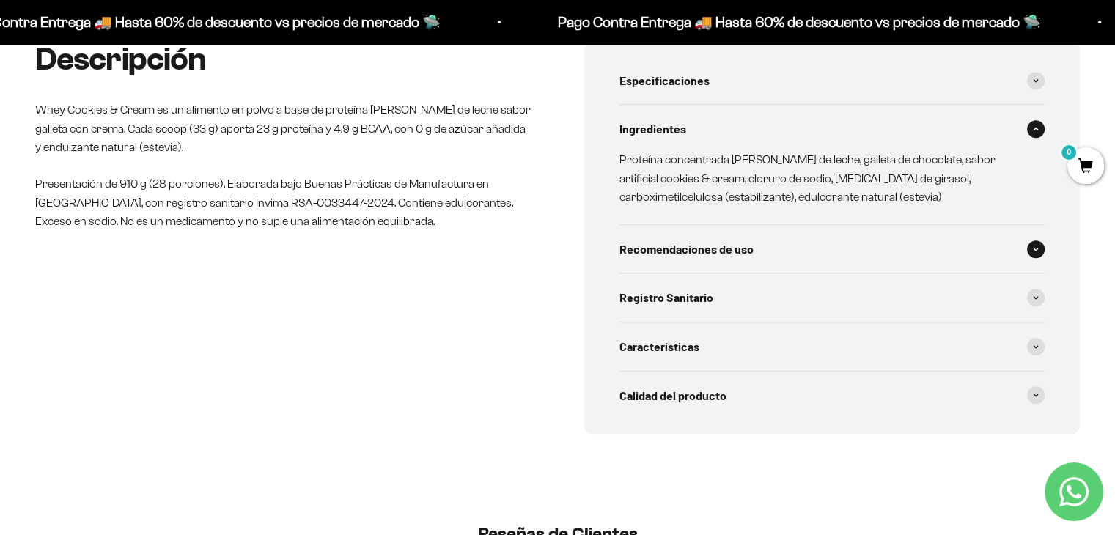
click at [777, 244] on div "Recomendaciones de uso" at bounding box center [833, 249] width 426 height 48
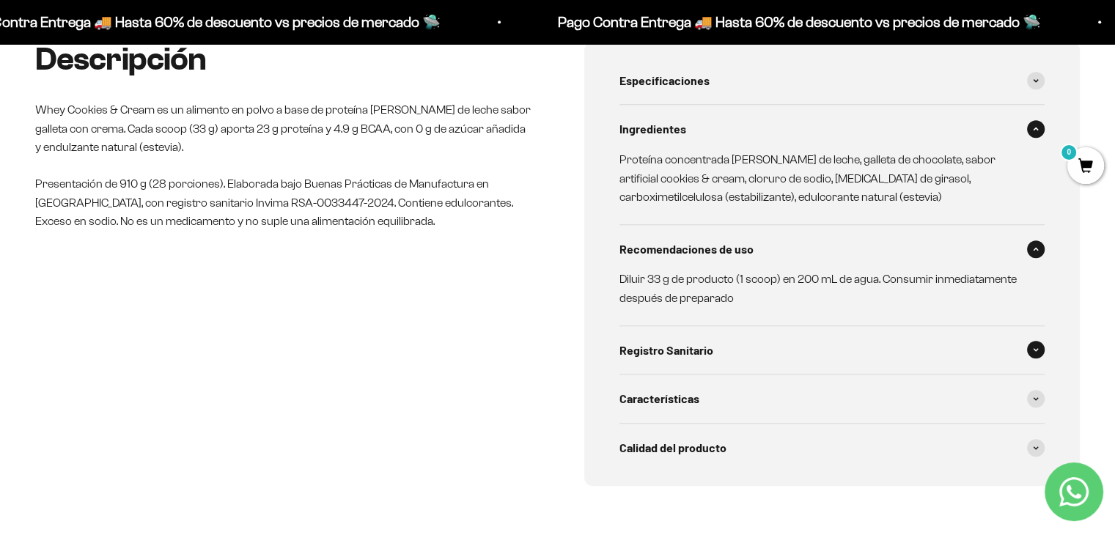
click at [743, 353] on div "Registro Sanitario" at bounding box center [833, 350] width 426 height 48
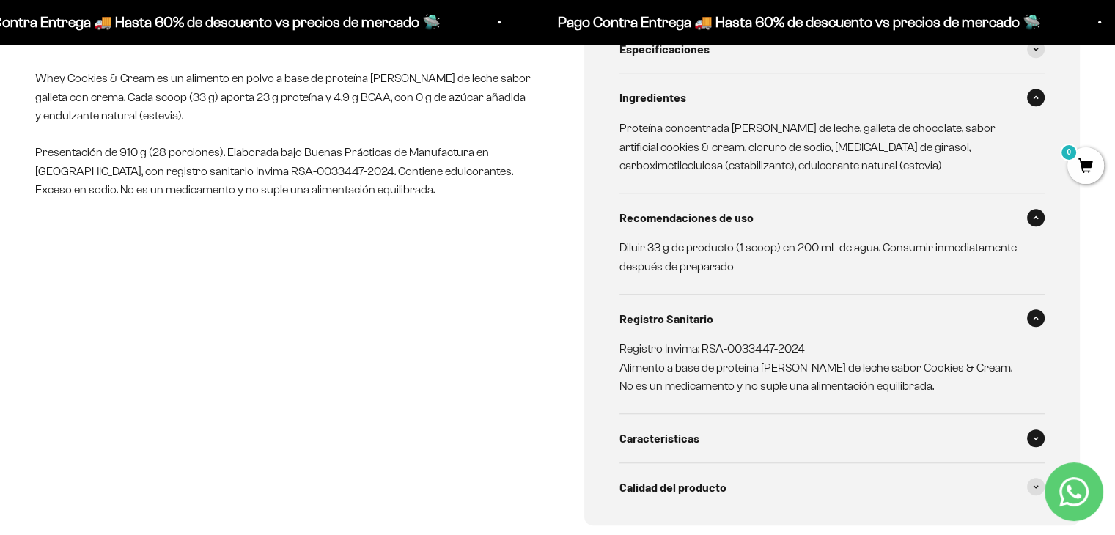
scroll to position [880, 0]
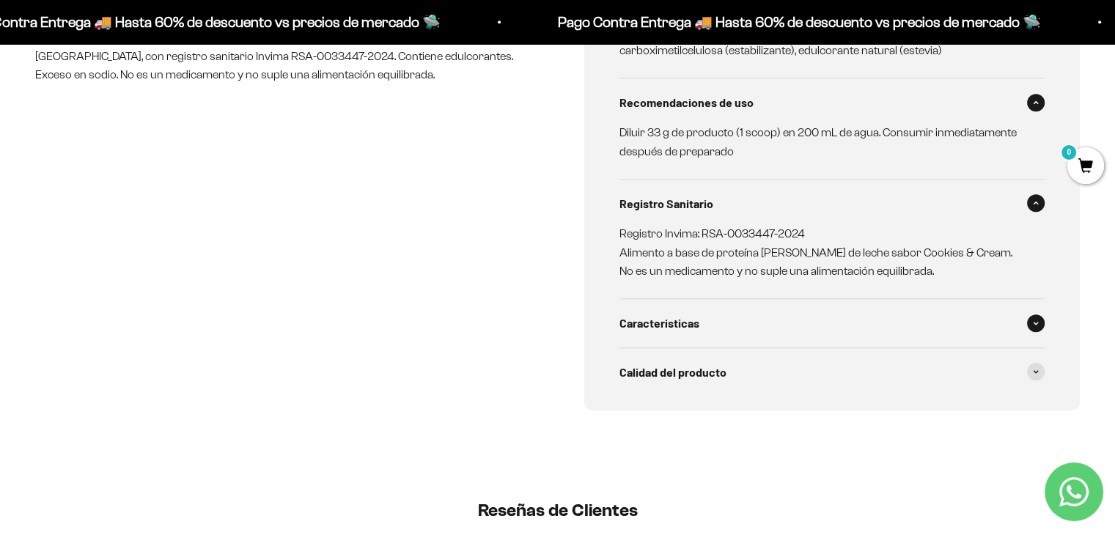
click at [754, 329] on div "Características" at bounding box center [833, 323] width 426 height 48
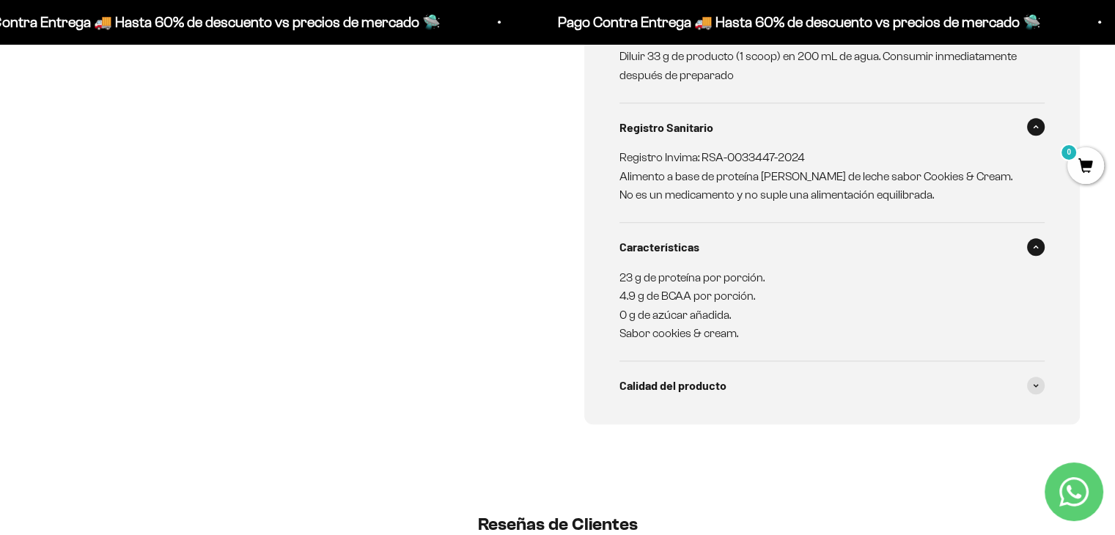
scroll to position [1027, 0]
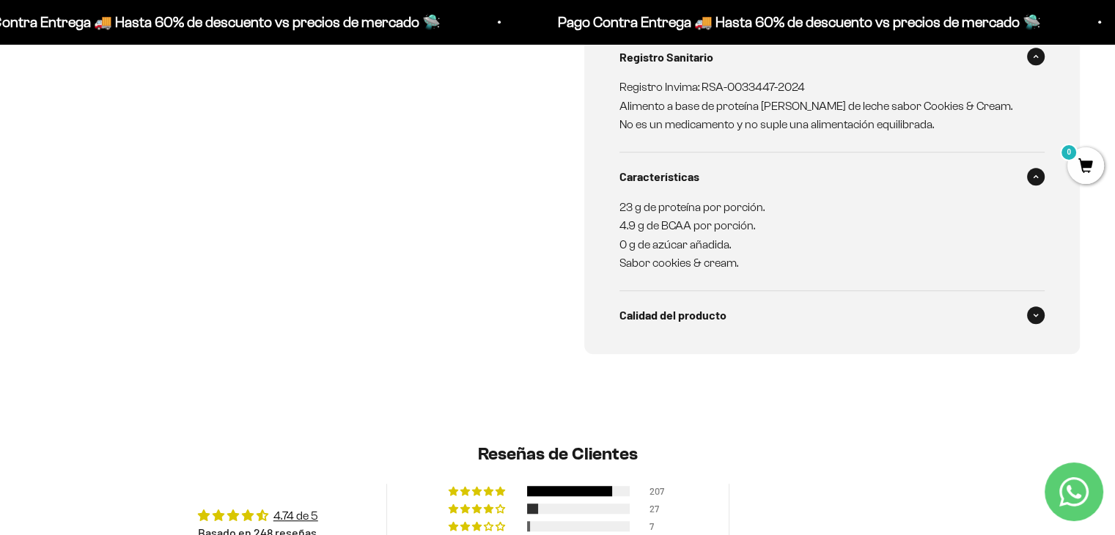
click at [769, 325] on div "Calidad del producto" at bounding box center [833, 315] width 426 height 48
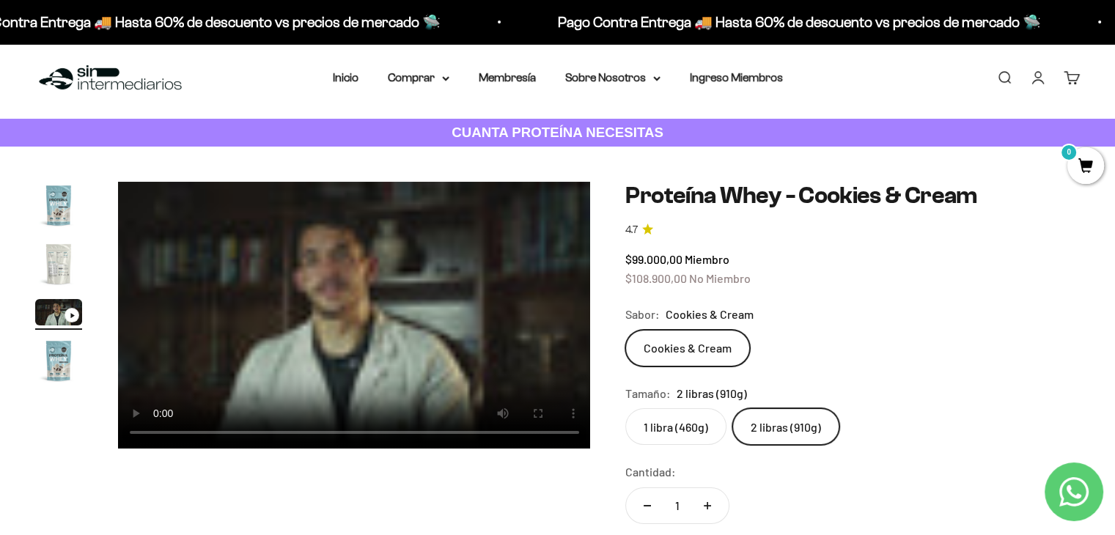
scroll to position [0, 0]
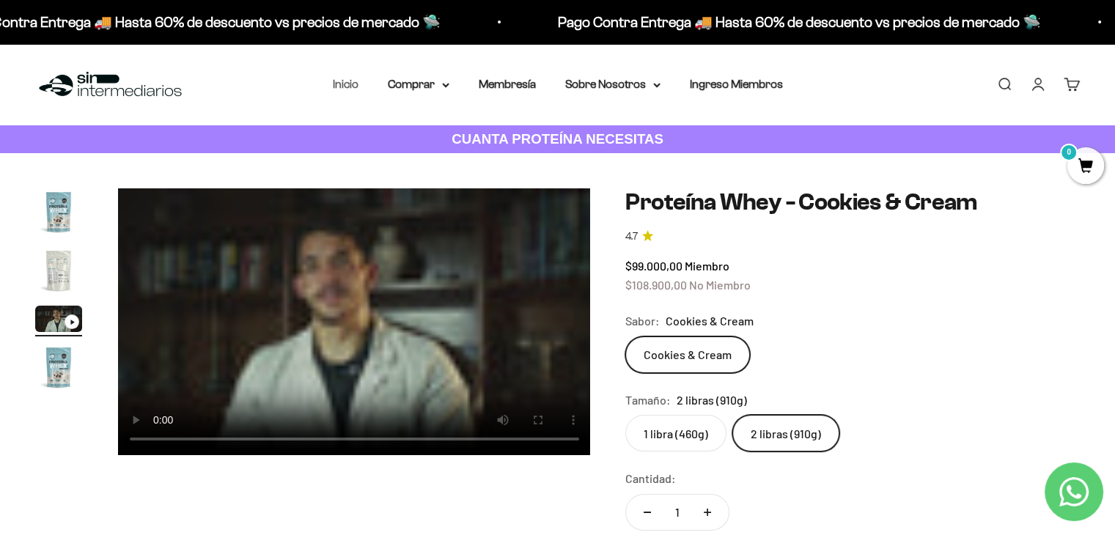
click at [342, 84] on link "Inicio" at bounding box center [346, 84] width 26 height 12
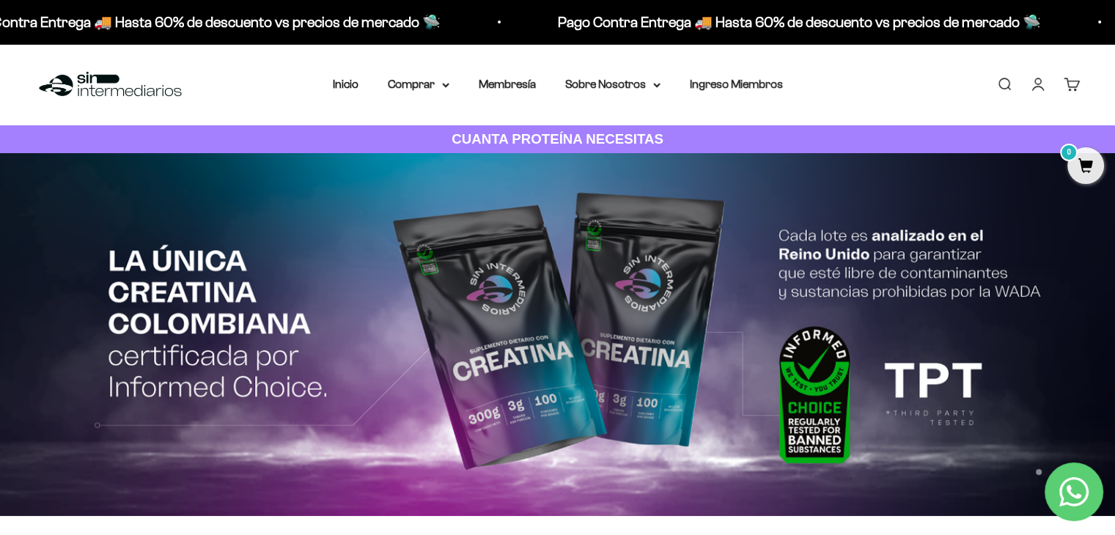
click at [578, 139] on strong "CUANTA PROTEÍNA NECESITAS" at bounding box center [558, 138] width 212 height 15
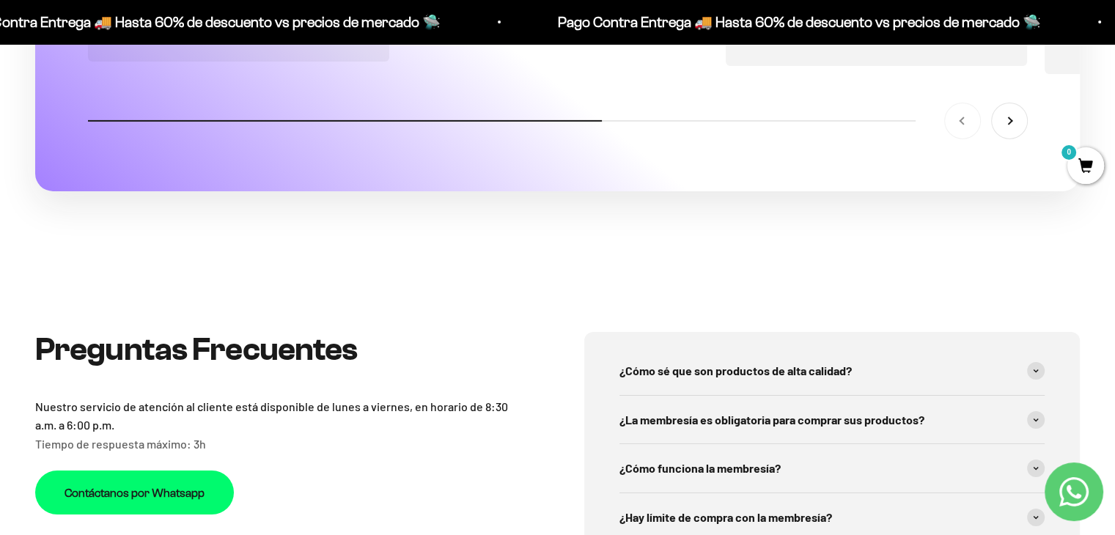
scroll to position [5214, 0]
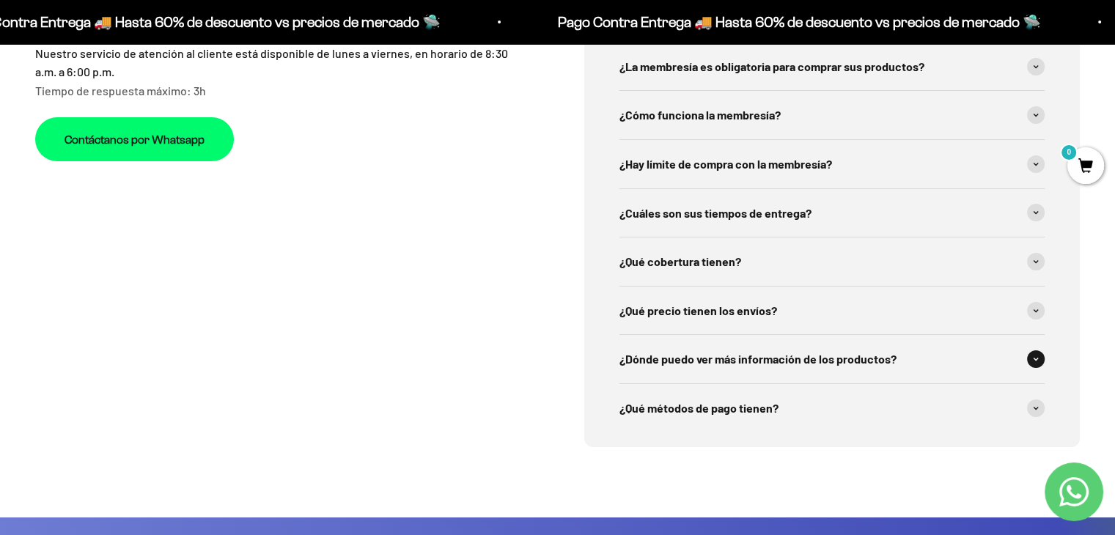
click at [902, 362] on div "¿Dónde puedo ver más información de los productos?" at bounding box center [833, 359] width 426 height 48
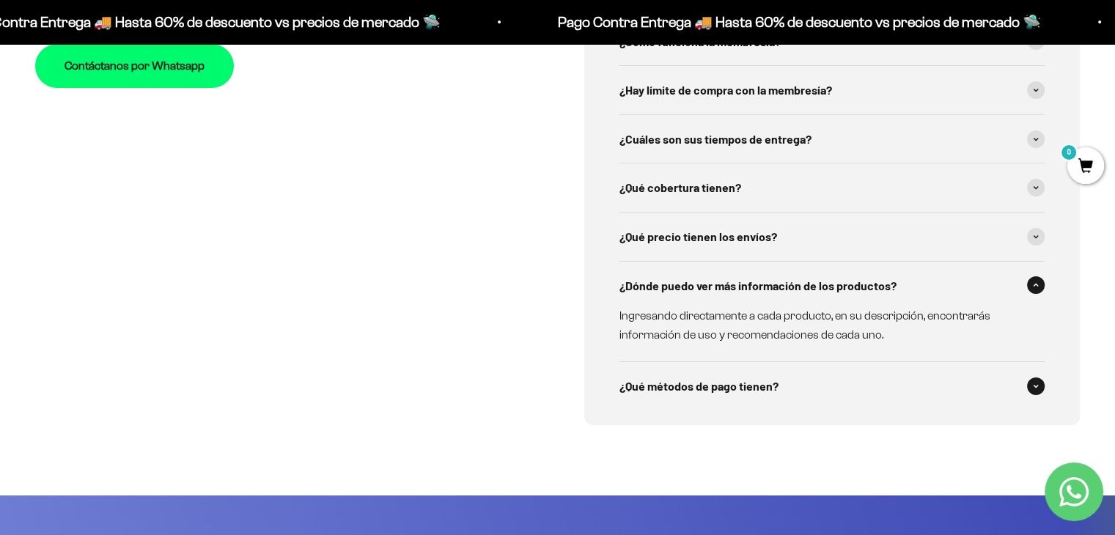
click at [862, 395] on div "¿Qué métodos de pago tienen?" at bounding box center [833, 386] width 426 height 48
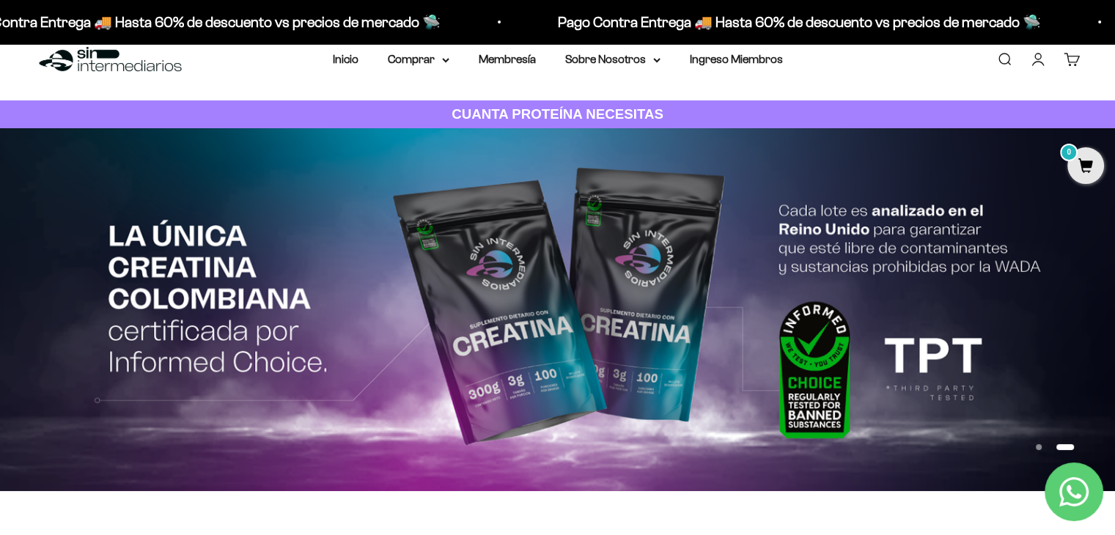
scroll to position [0, 0]
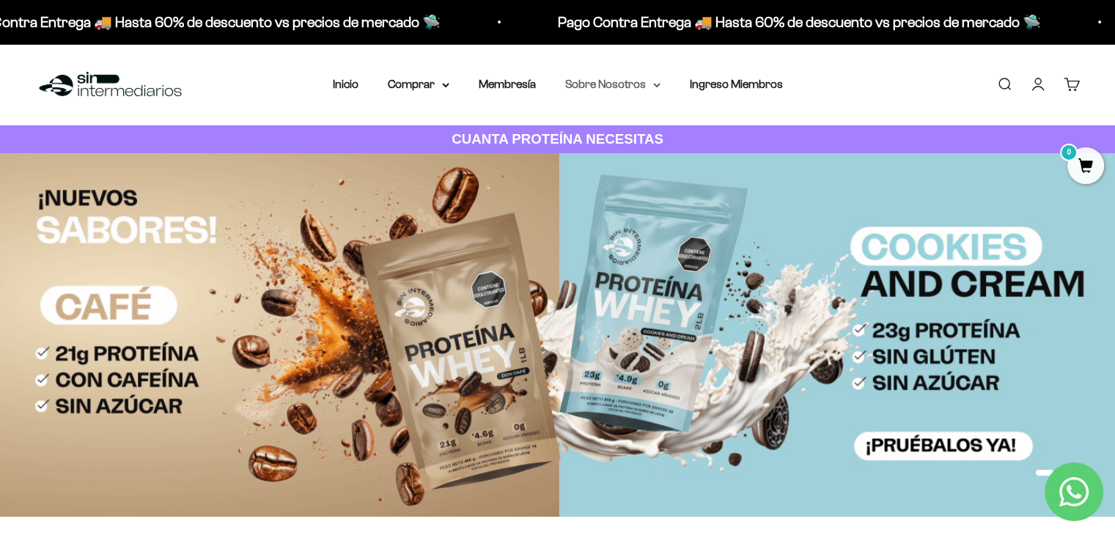
click at [629, 89] on summary "Sobre Nosotros" at bounding box center [612, 84] width 95 height 19
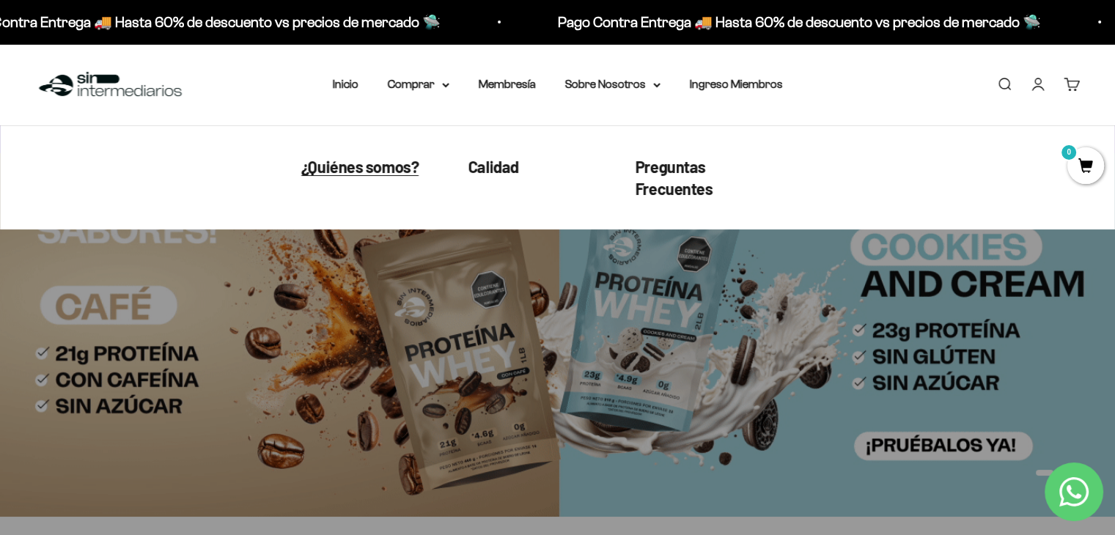
click at [364, 164] on span "¿Quiénes somos?" at bounding box center [359, 166] width 117 height 19
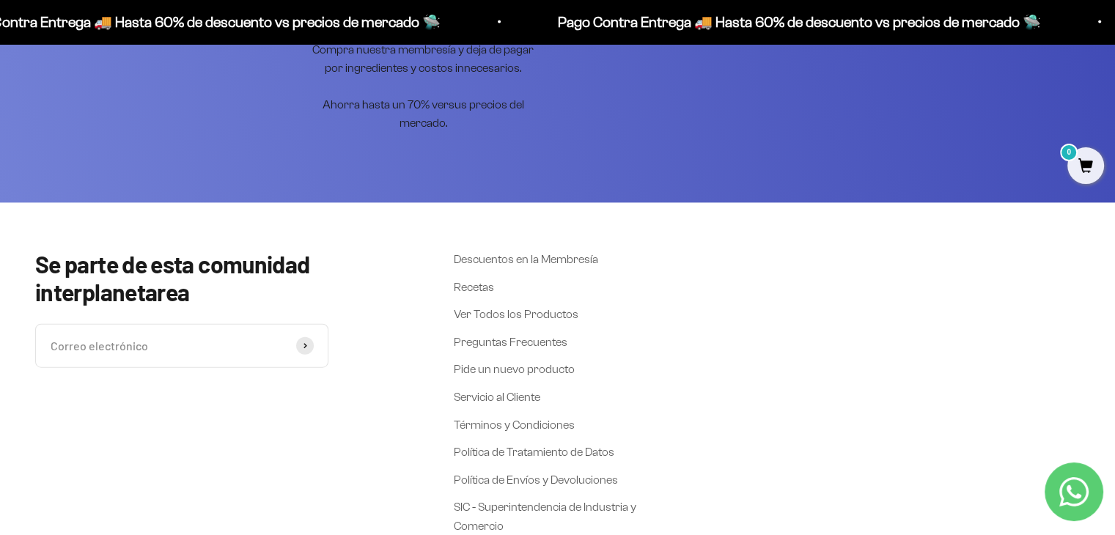
scroll to position [3447, 0]
